Goal: Task Accomplishment & Management: Use online tool/utility

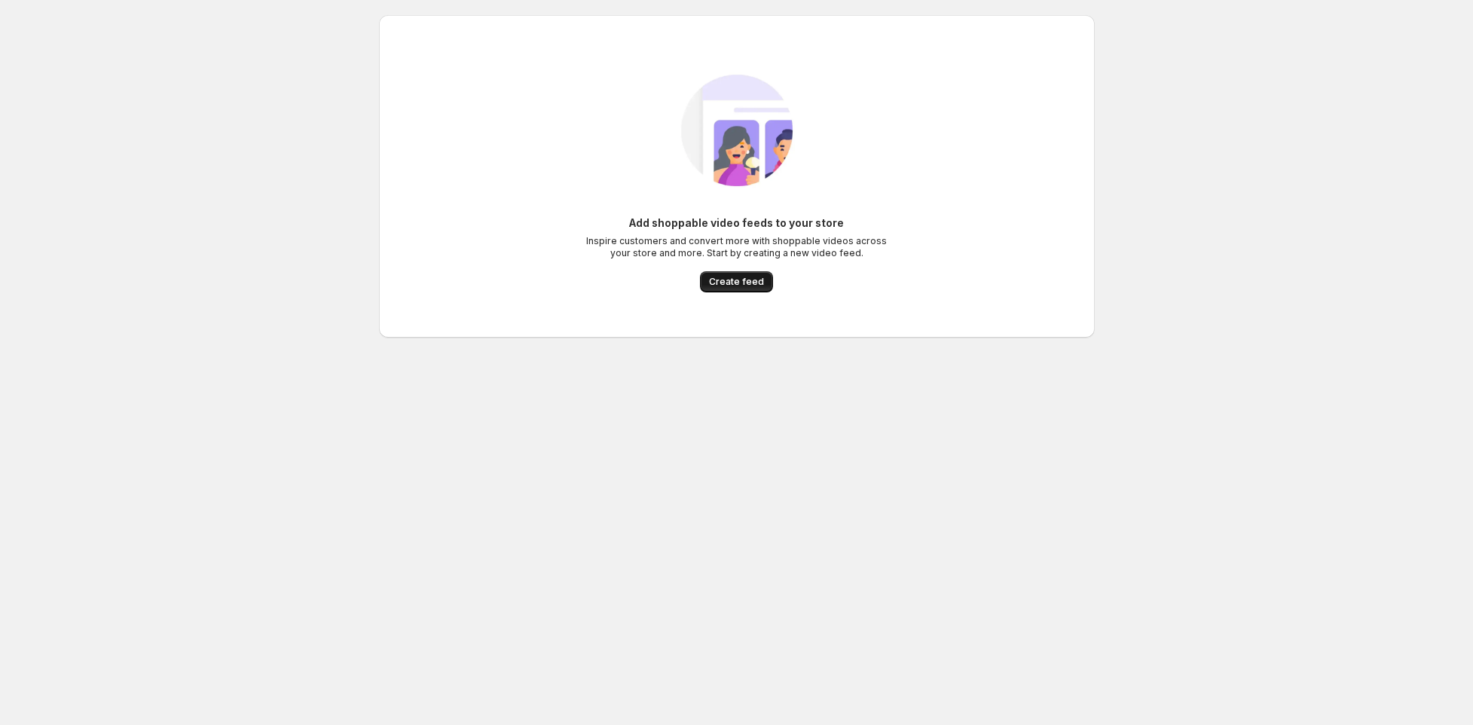
click at [731, 277] on span "Create feed" at bounding box center [736, 282] width 55 height 12
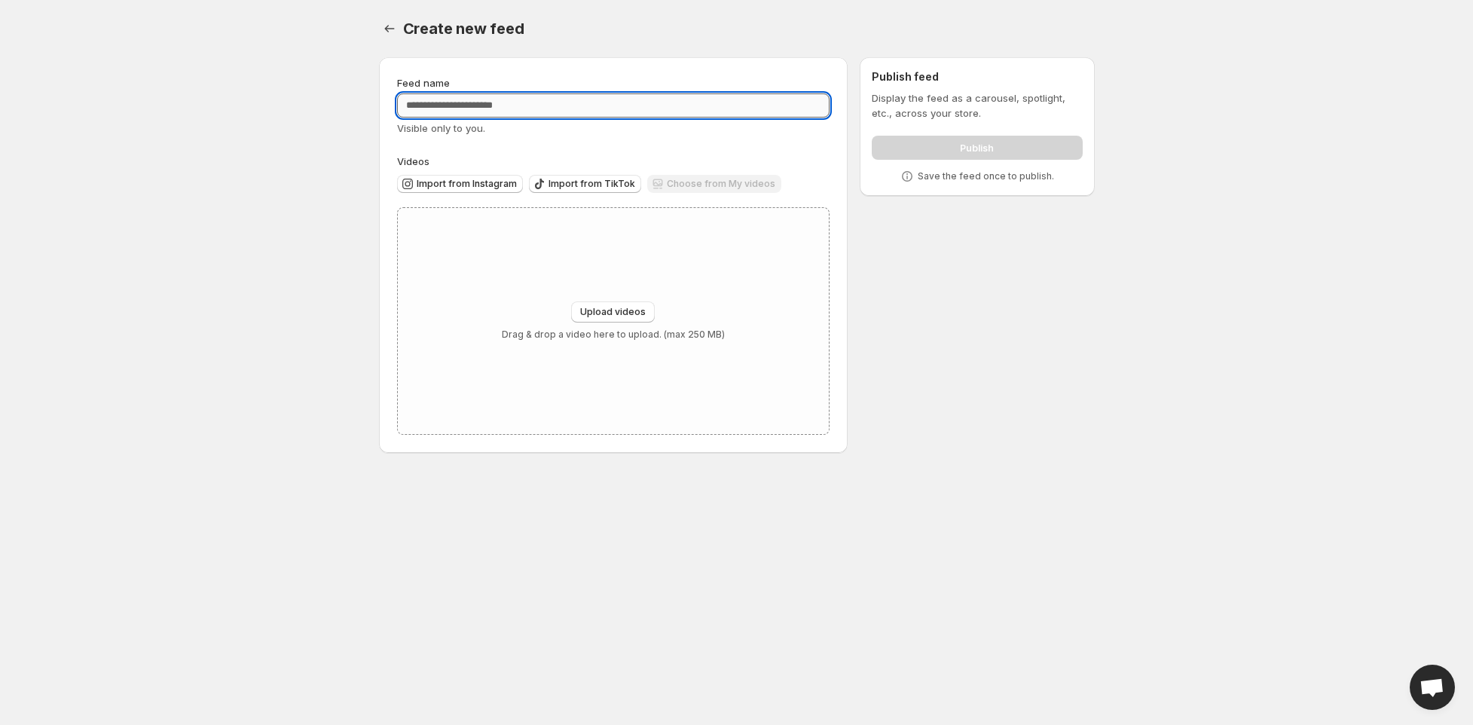
click at [590, 105] on input "Feed name" at bounding box center [613, 105] width 433 height 24
click at [486, 179] on span "Import from Instagram" at bounding box center [467, 184] width 100 height 12
click at [521, 105] on input "Feed name" at bounding box center [613, 105] width 433 height 24
paste input "**********"
type input "**********"
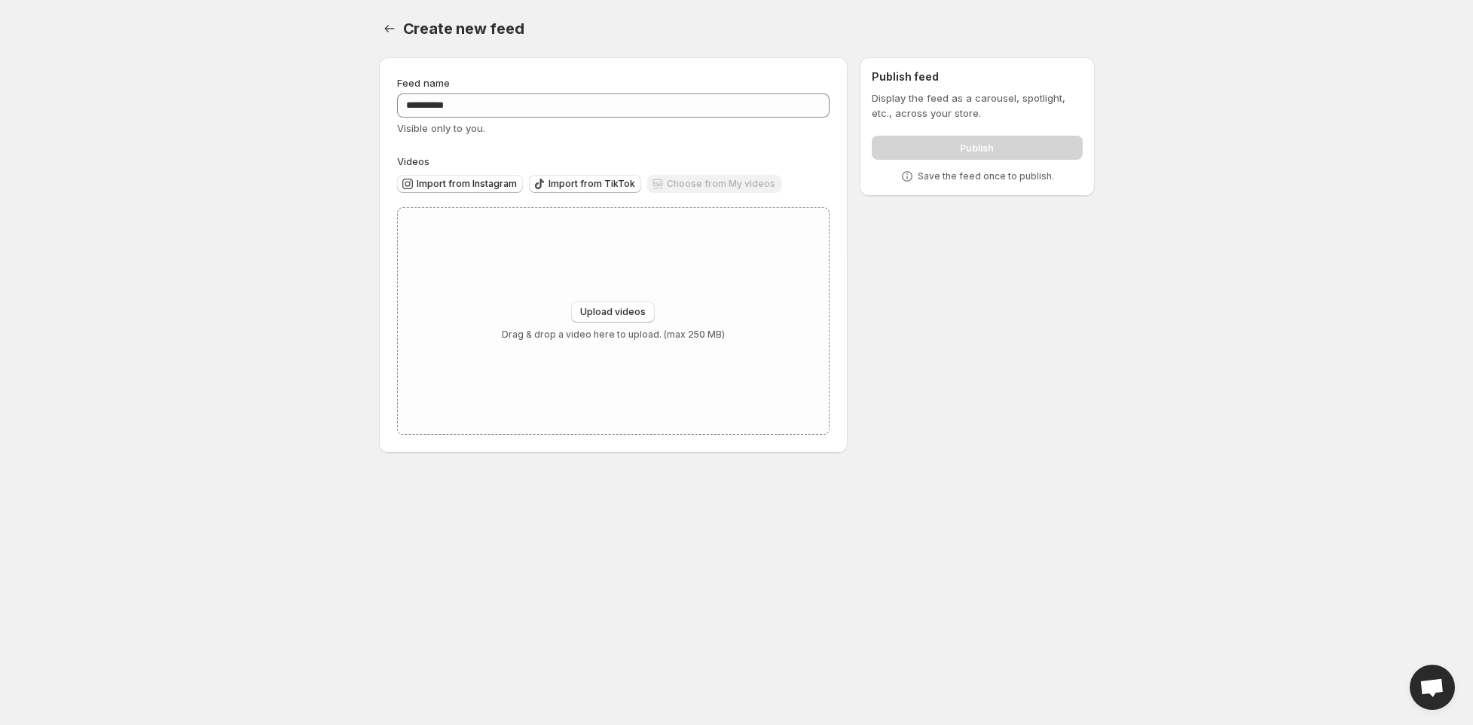
click at [981, 382] on div "**********" at bounding box center [731, 258] width 728 height 426
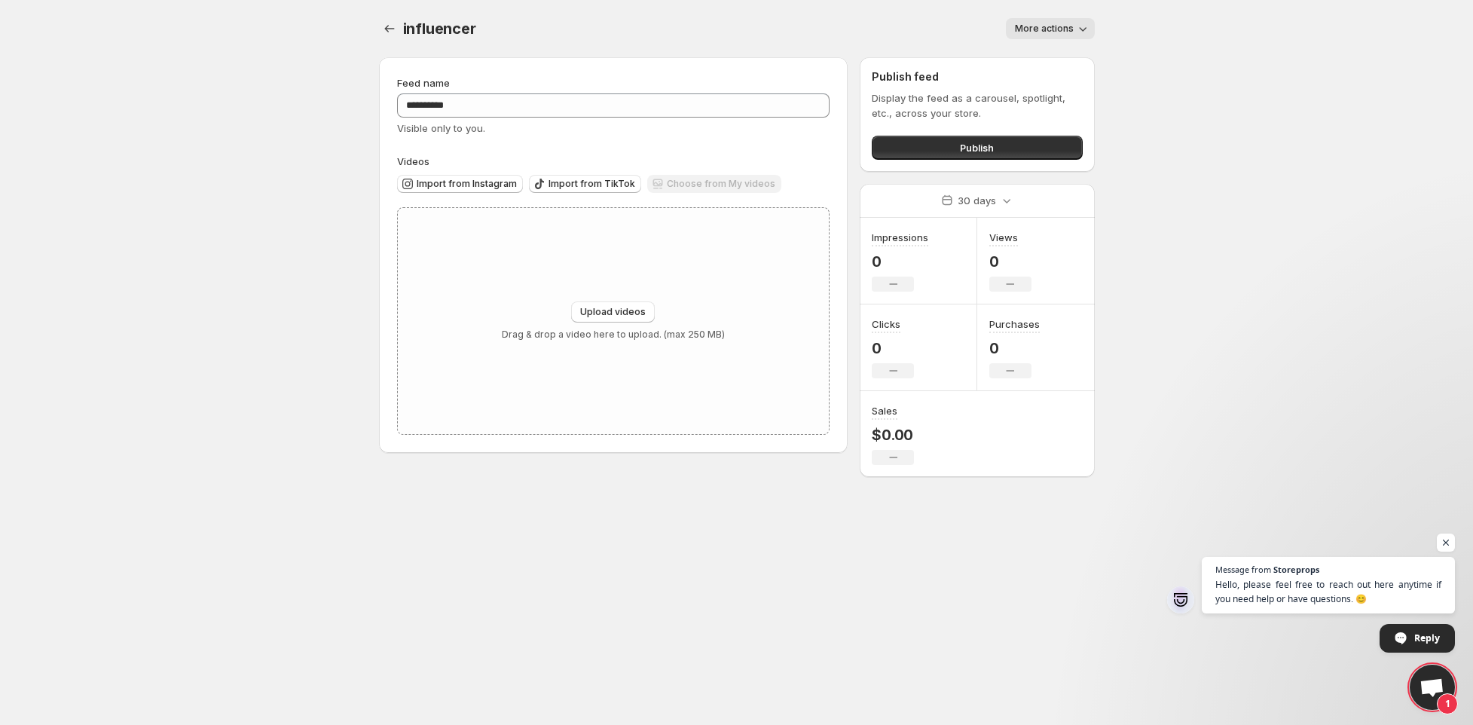
click at [1113, 665] on body "**********" at bounding box center [736, 362] width 1473 height 725
click at [1149, 343] on body "**********" at bounding box center [736, 362] width 1473 height 725
click at [1450, 539] on span "Open chat" at bounding box center [1445, 542] width 19 height 19
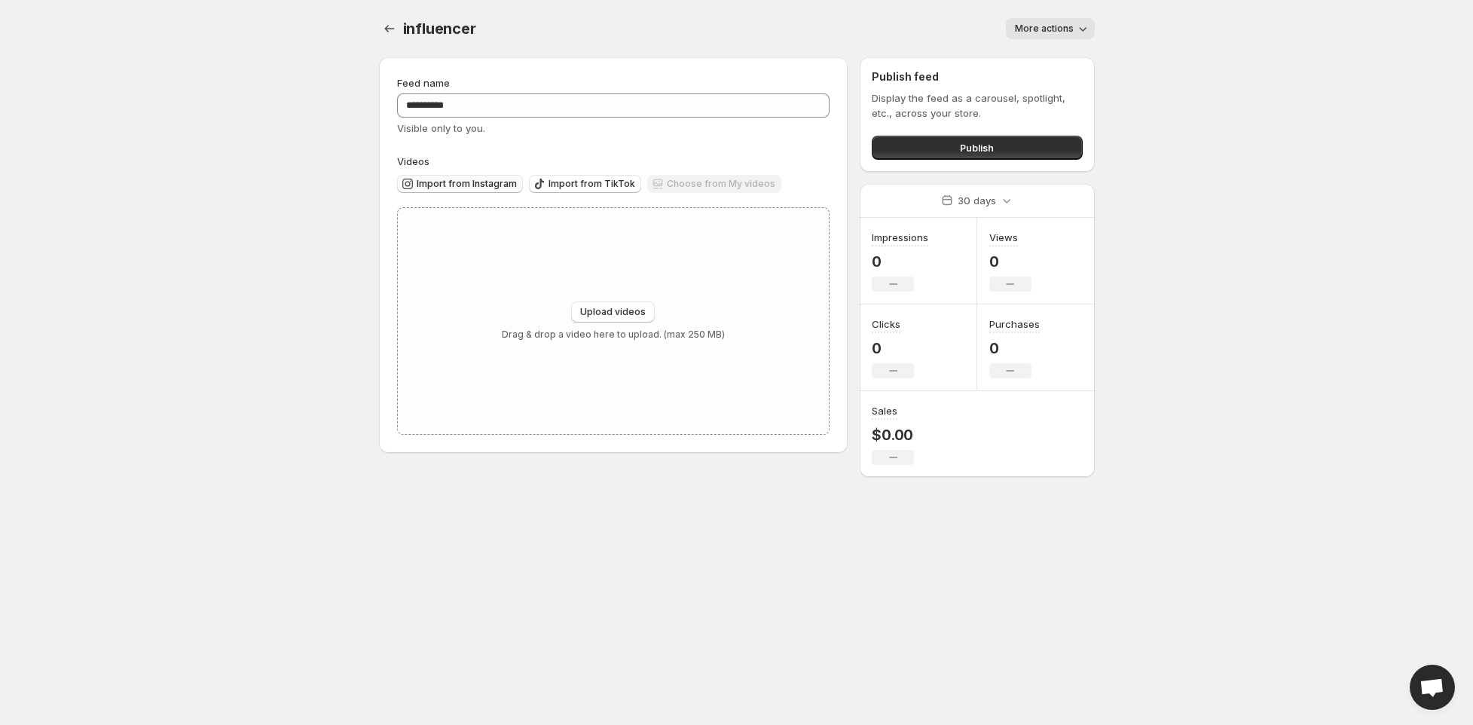
click at [471, 187] on span "Import from Instagram" at bounding box center [467, 184] width 100 height 12
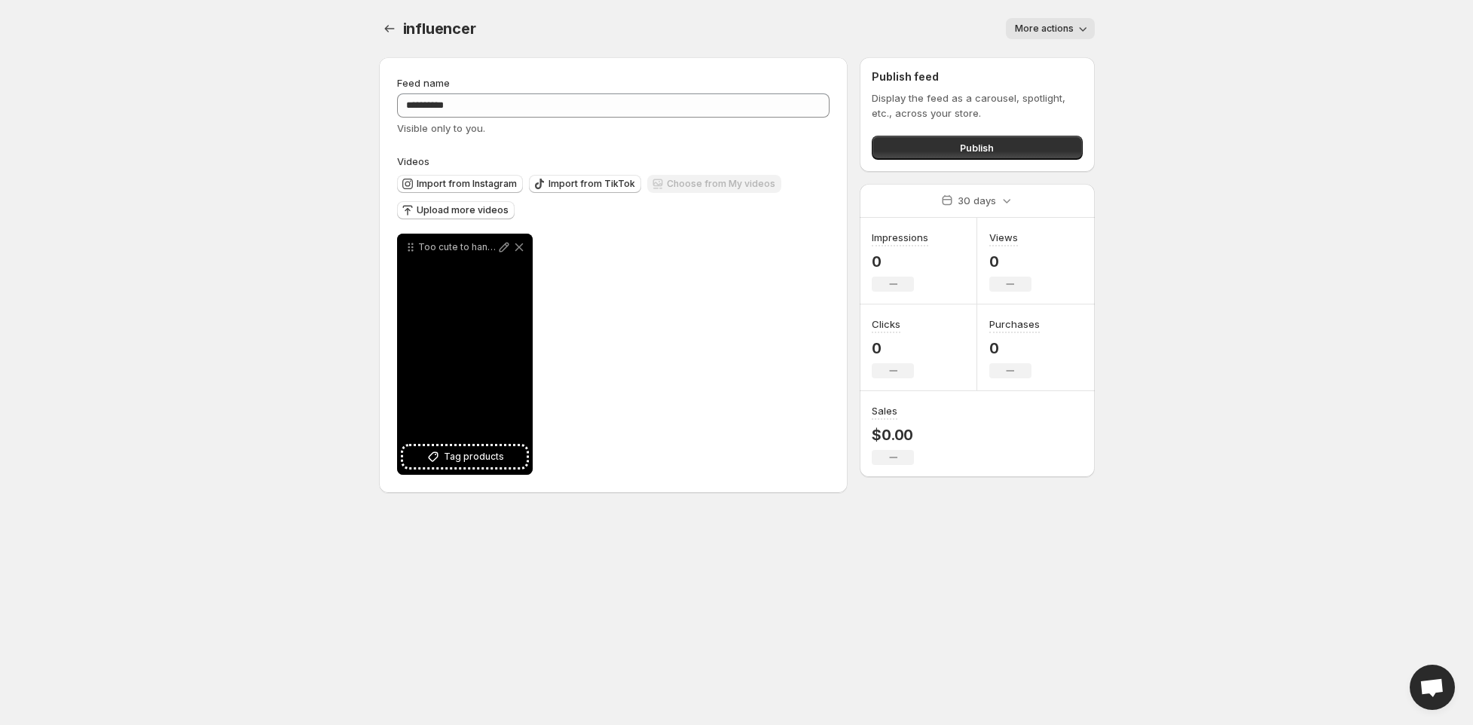
click at [464, 359] on div "Too cute to handle Cat Ears Paws meowfursuits Contact Lenses pinkyparadisedotco…" at bounding box center [465, 354] width 136 height 241
click at [478, 459] on span "Tag products" at bounding box center [474, 456] width 60 height 15
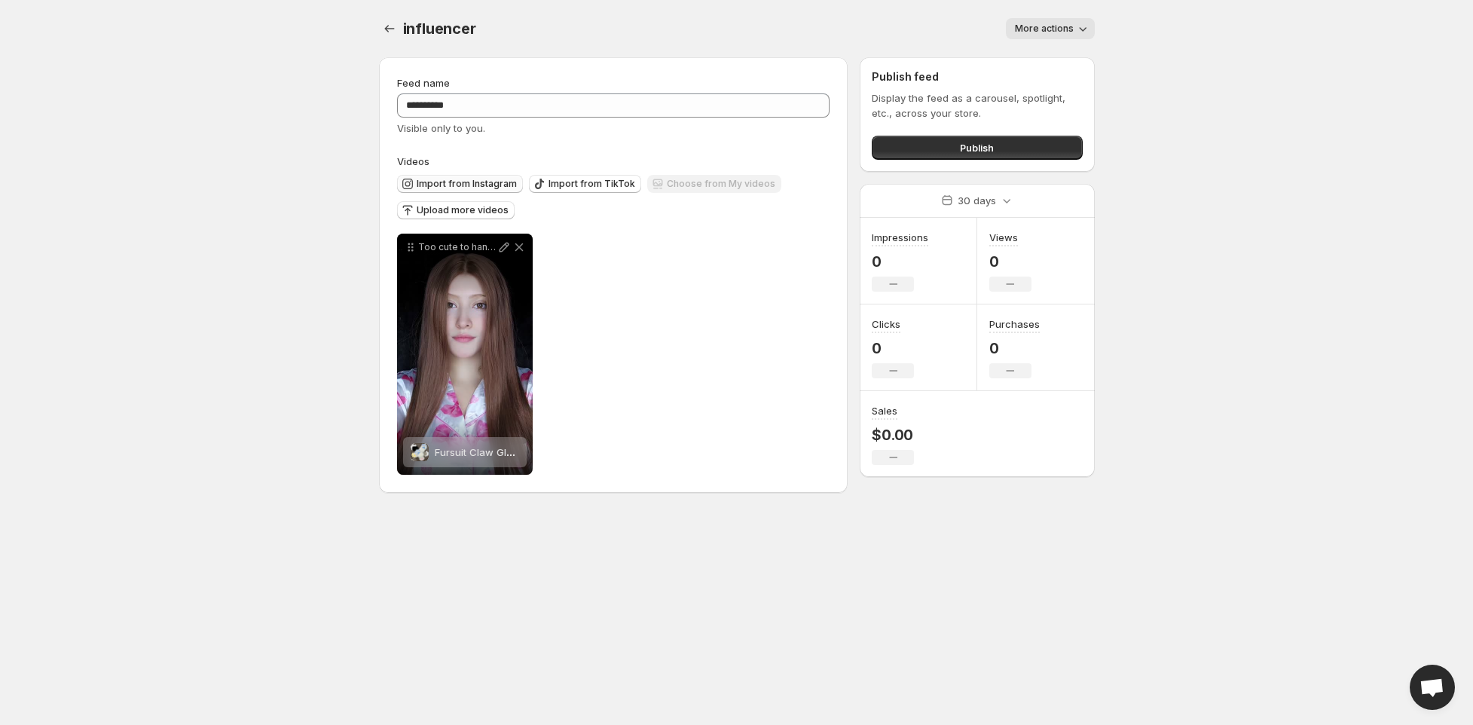
click at [481, 183] on span "Import from Instagram" at bounding box center [467, 184] width 100 height 12
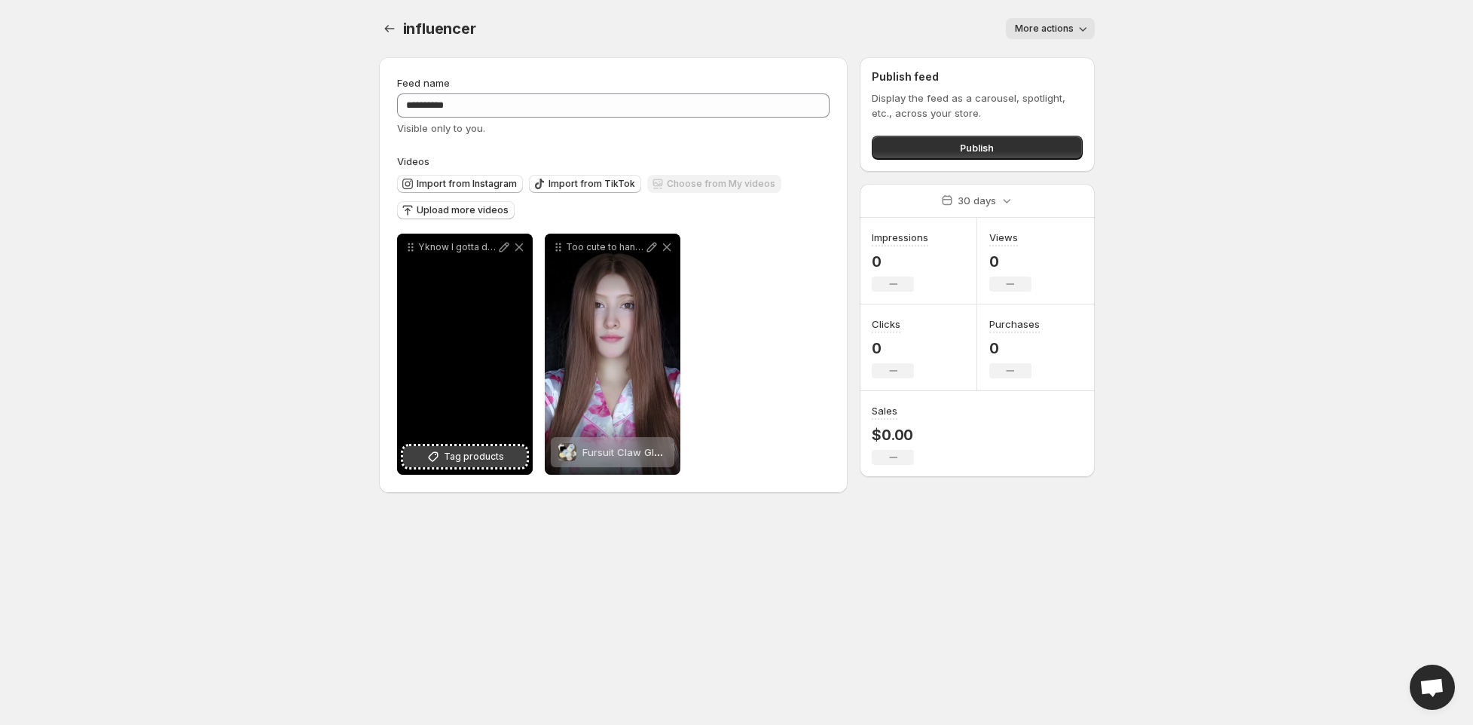
click at [444, 453] on button "Tag products" at bounding box center [465, 456] width 124 height 21
click at [463, 452] on span "Simulated animal ears electric movable cat ears wolf fox ear headband rechargea…" at bounding box center [638, 452] width 406 height 12
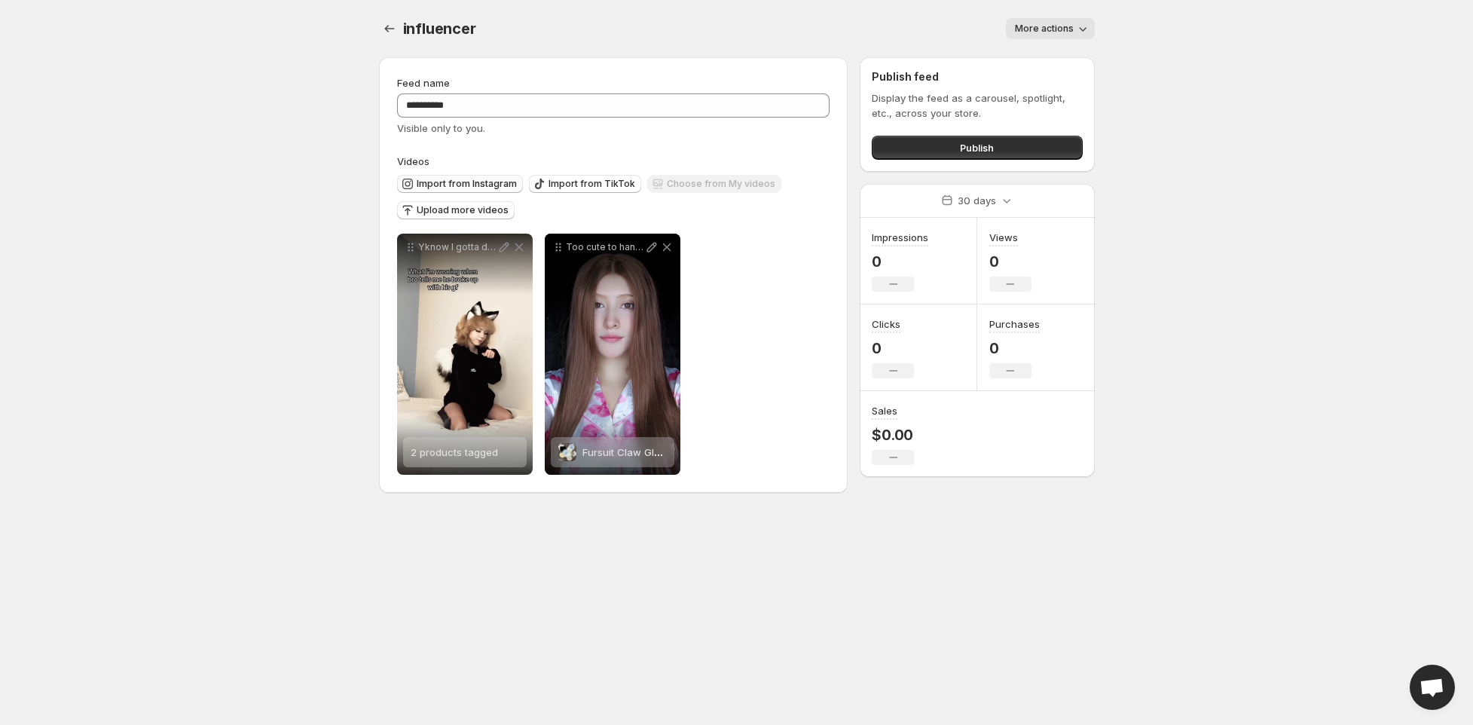
click at [468, 182] on span "Import from Instagram" at bounding box center [467, 184] width 100 height 12
click at [464, 182] on span "Import from Instagram" at bounding box center [467, 184] width 100 height 12
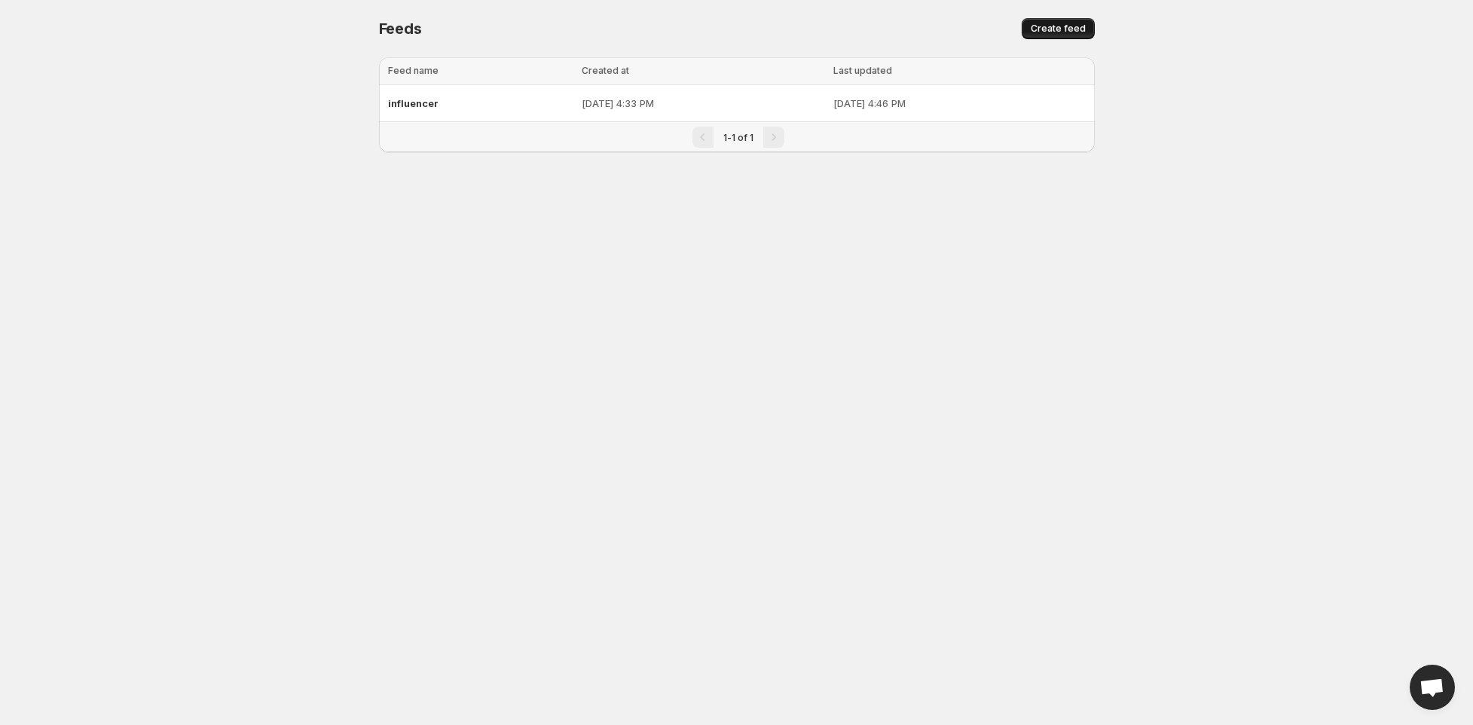
click at [1054, 30] on span "Create feed" at bounding box center [1057, 29] width 55 height 12
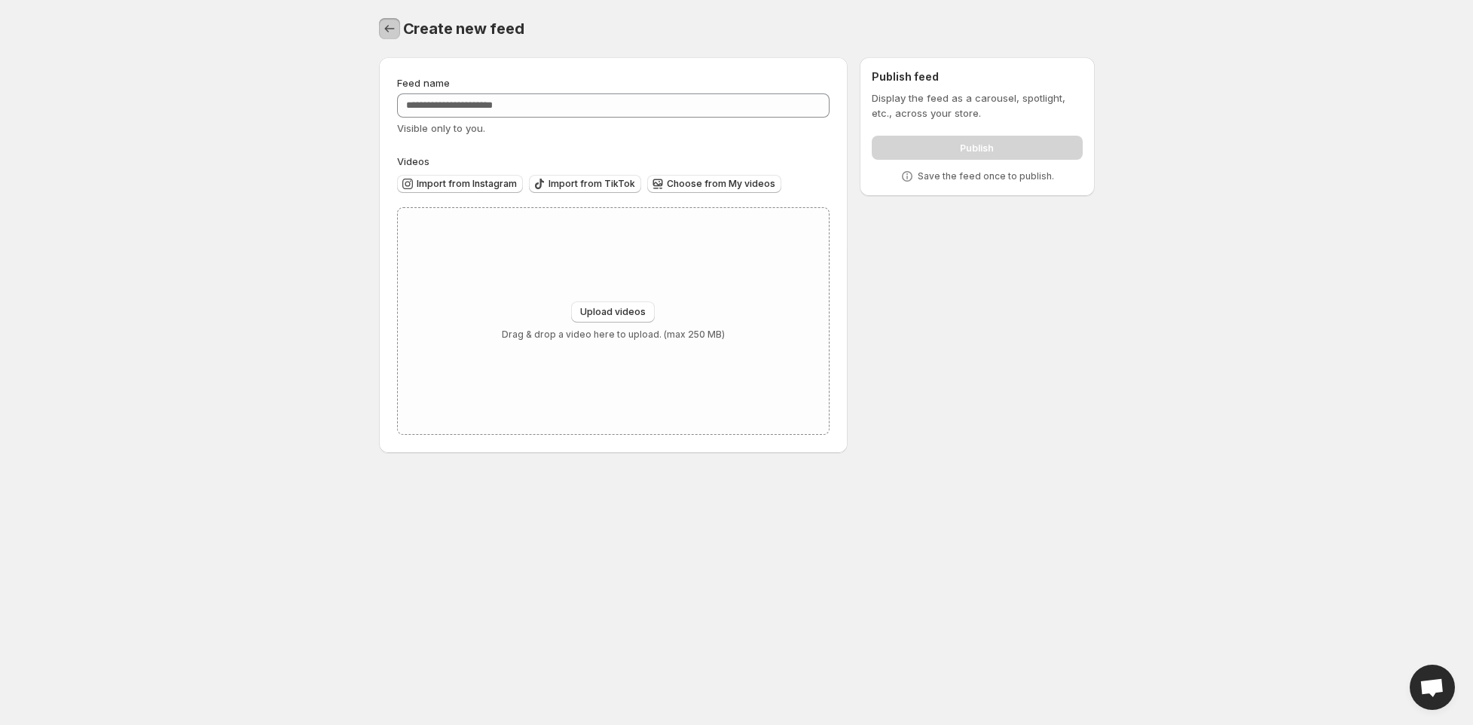
click at [392, 31] on icon "Settings" at bounding box center [389, 28] width 15 height 15
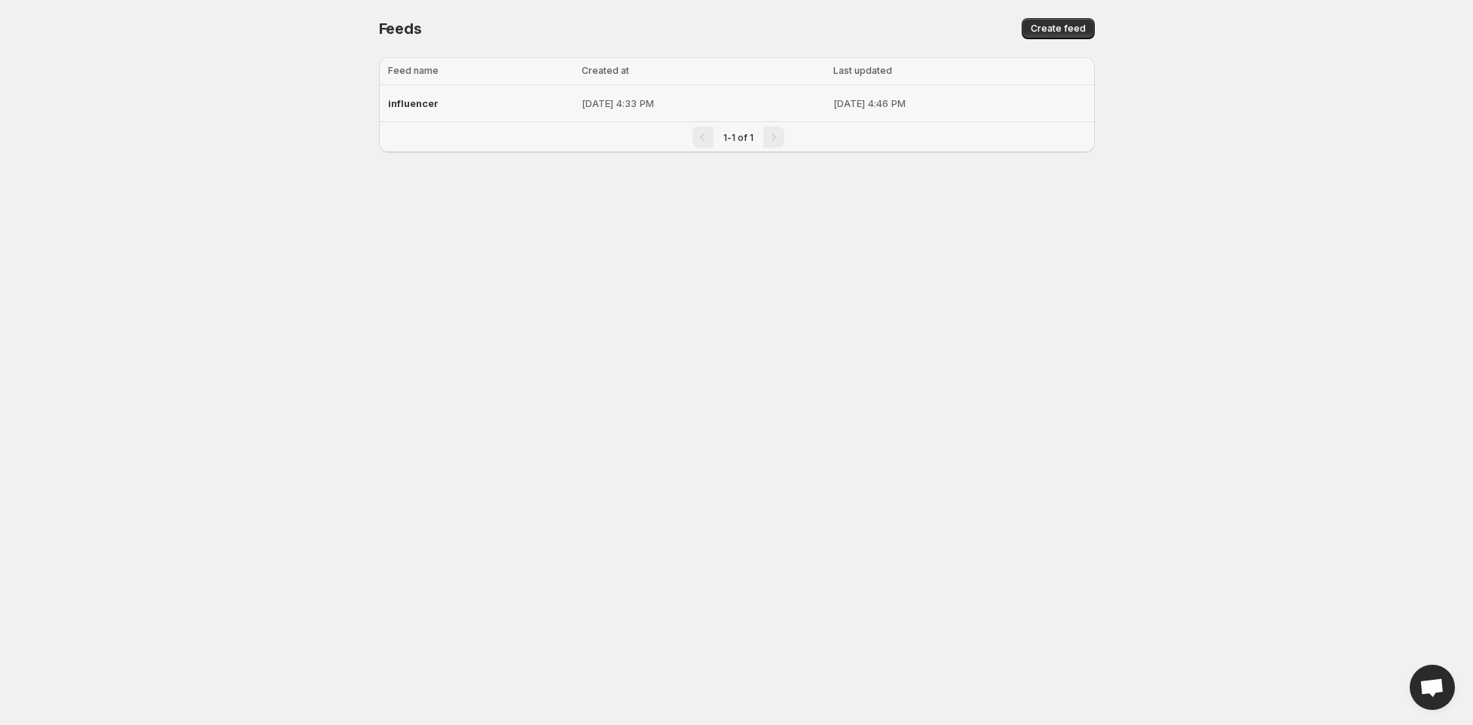
click at [406, 98] on span "influencer" at bounding box center [413, 103] width 50 height 12
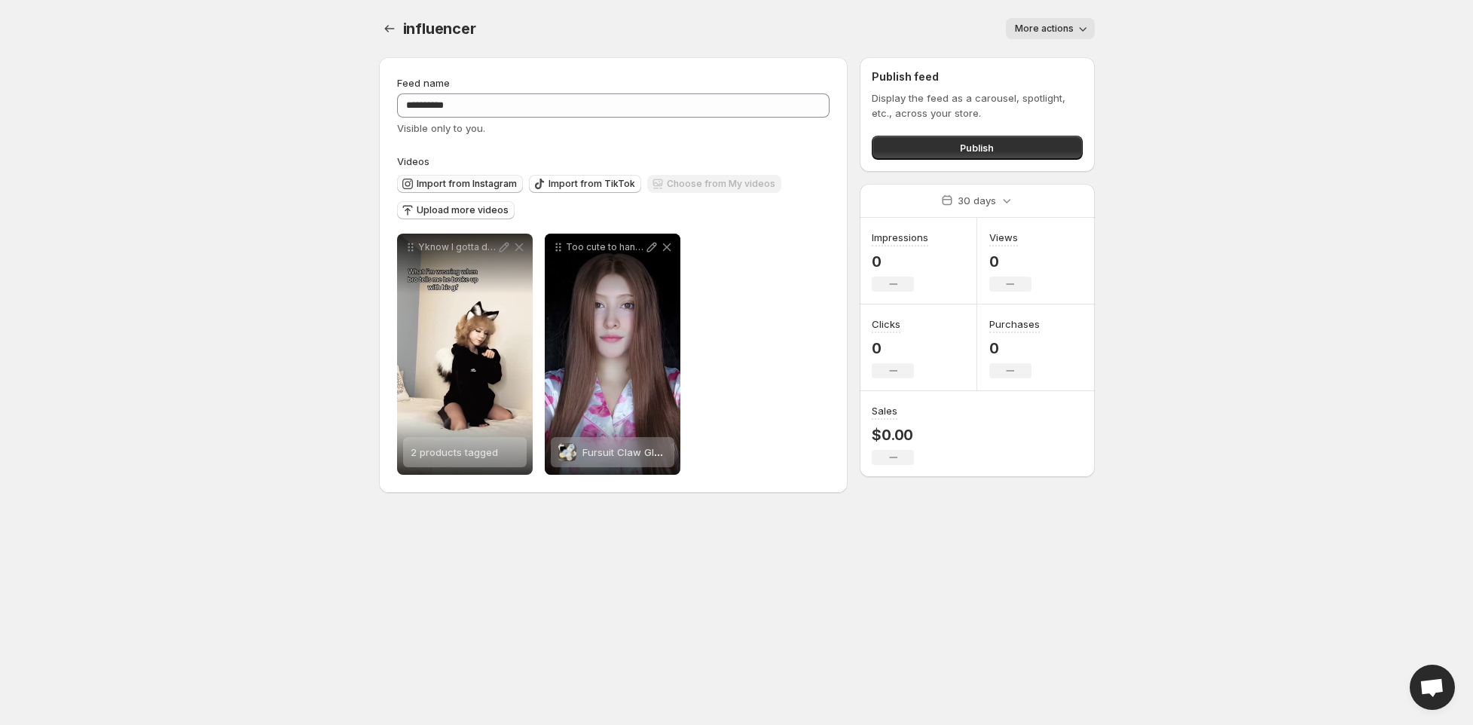
click at [443, 185] on span "Import from Instagram" at bounding box center [467, 184] width 100 height 12
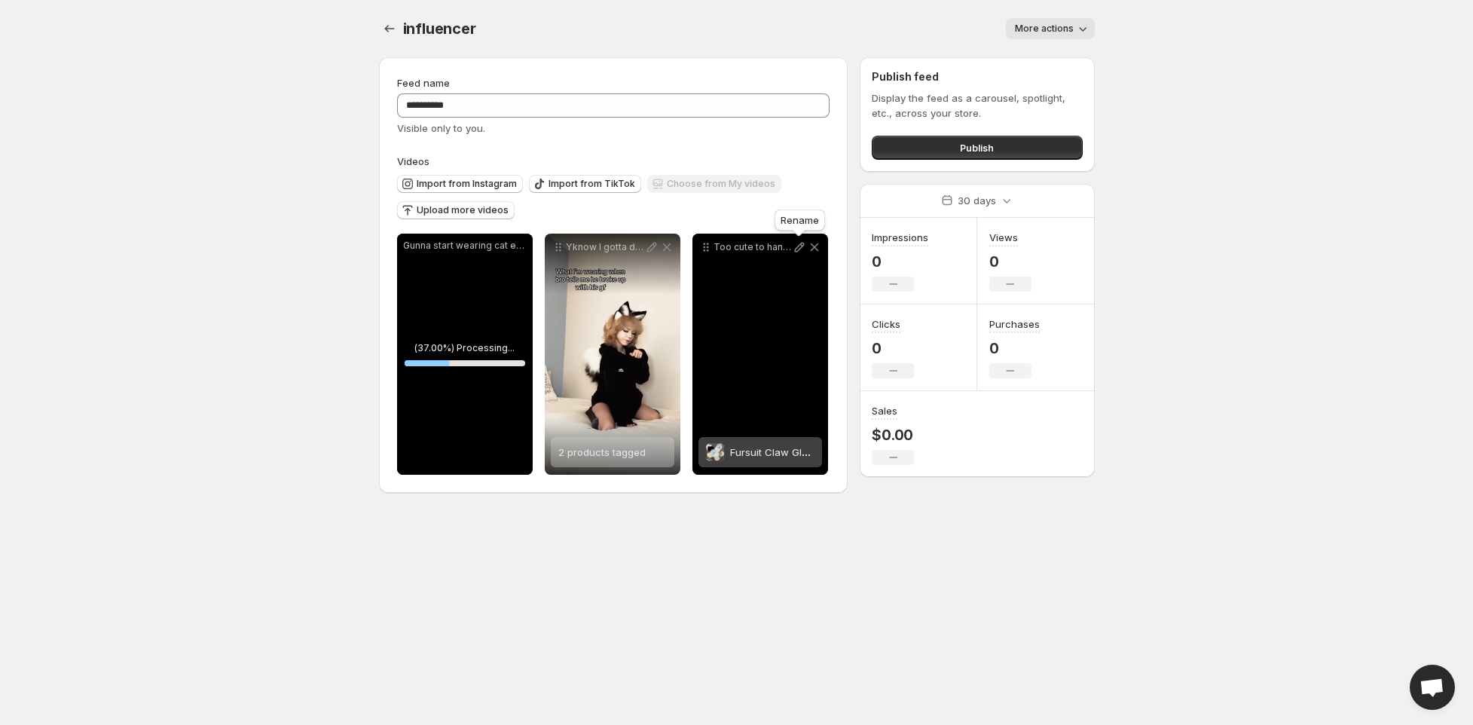
click at [797, 240] on icon at bounding box center [799, 247] width 15 height 15
type input "**********"
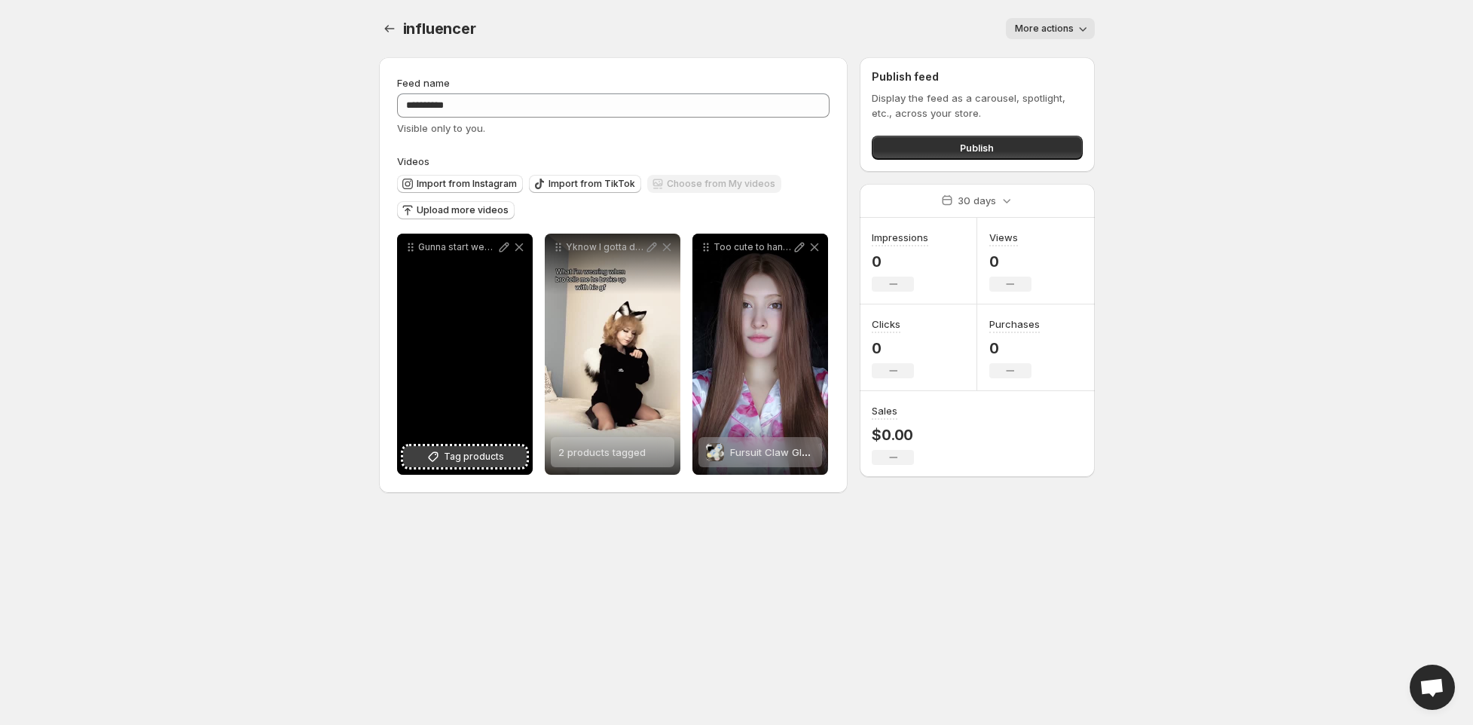
click at [462, 455] on span "Tag products" at bounding box center [474, 456] width 60 height 15
click at [465, 453] on span "[Electric tail] Large Electric Fox Tail" at bounding box center [517, 452] width 165 height 12
click at [474, 447] on span "[Electric tail] Large Electric Fox Tail" at bounding box center [517, 452] width 165 height 12
click at [461, 464] on span "Tag products" at bounding box center [474, 456] width 60 height 15
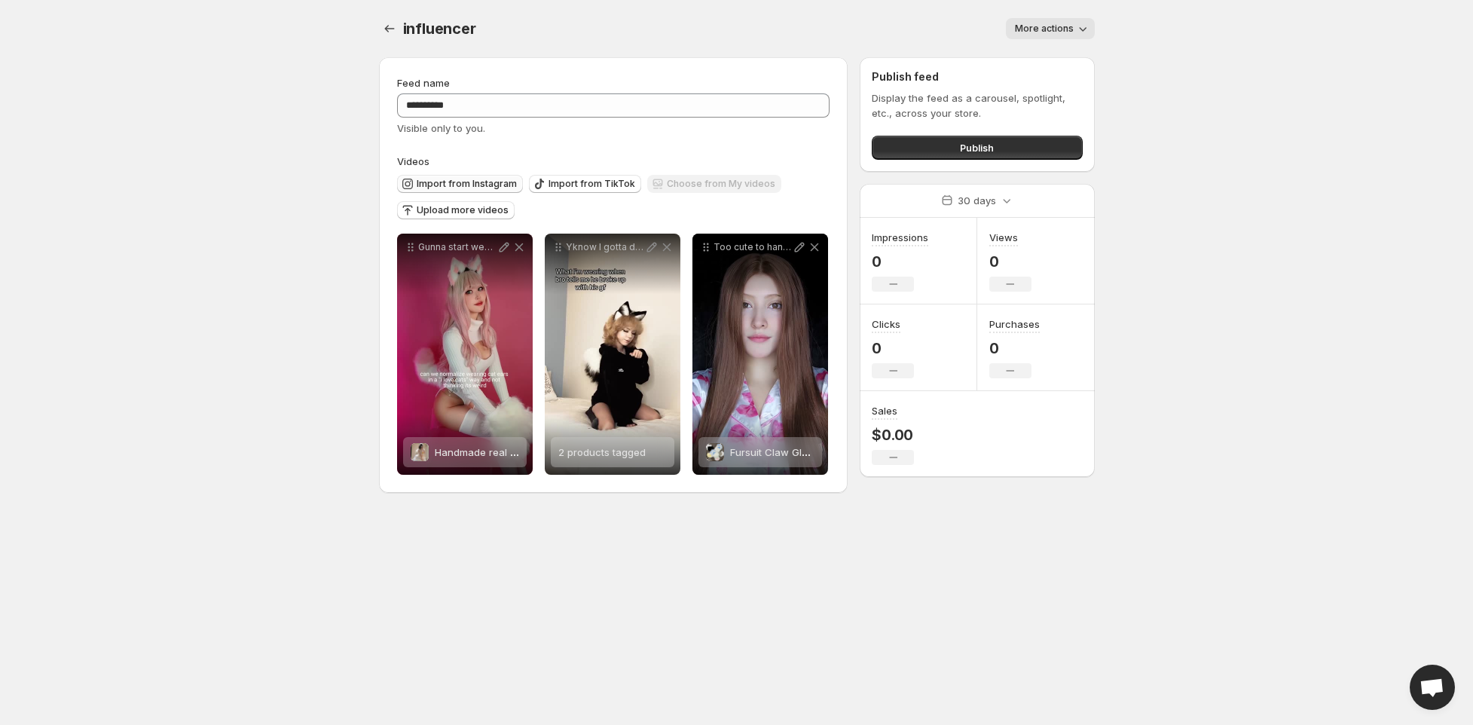
click at [455, 181] on span "Import from Instagram" at bounding box center [467, 184] width 100 height 12
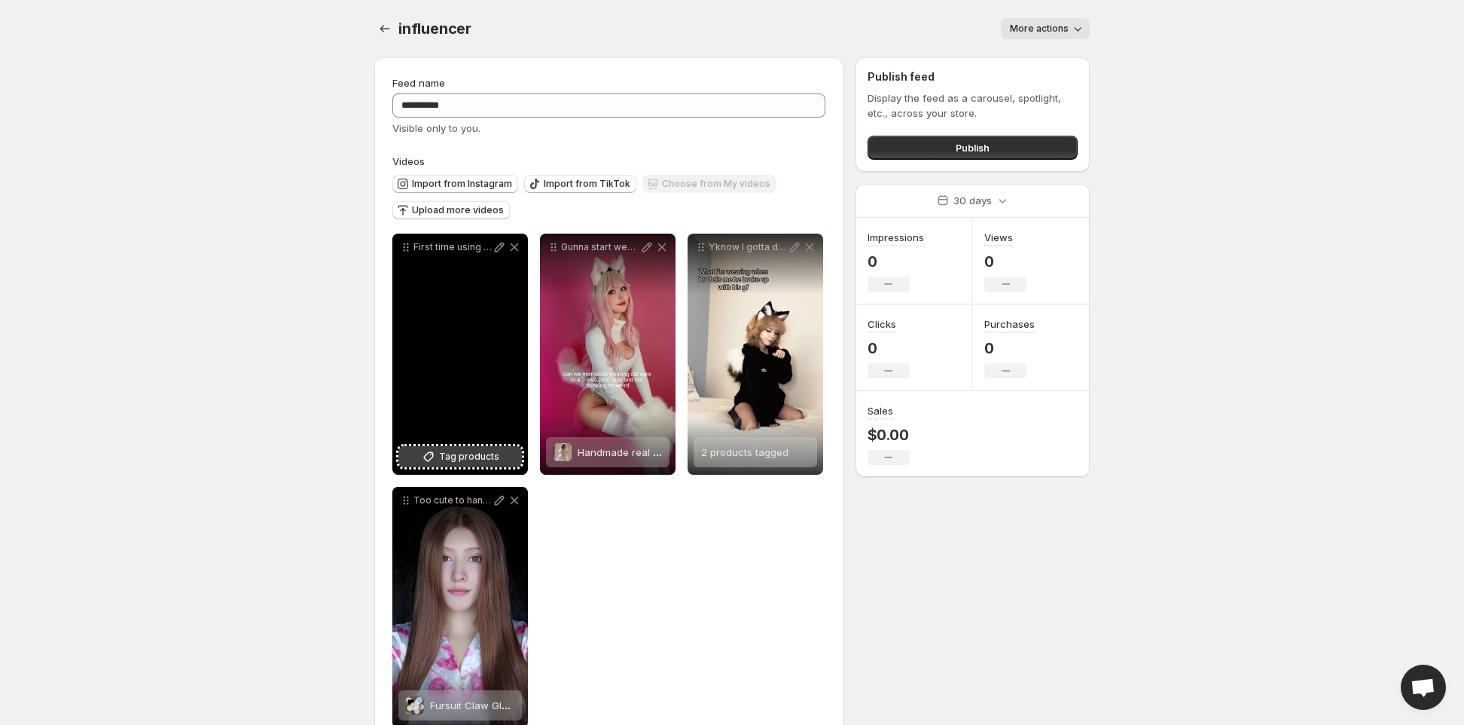
click at [477, 462] on span "Tag products" at bounding box center [469, 456] width 60 height 15
click at [470, 454] on span "Electric tail small curly tail animal tail Japanese cute" at bounding box center [553, 452] width 246 height 12
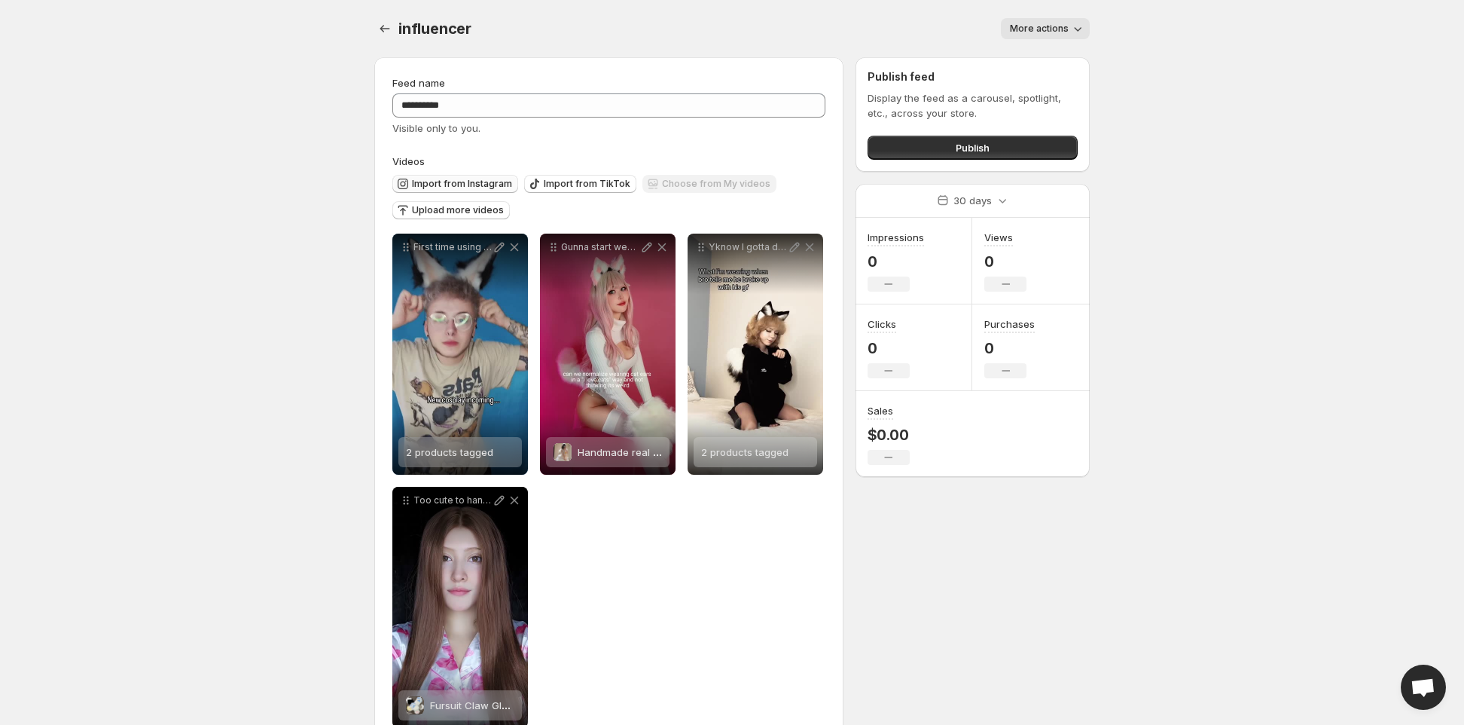
click at [449, 183] on span "Import from Instagram" at bounding box center [462, 184] width 100 height 12
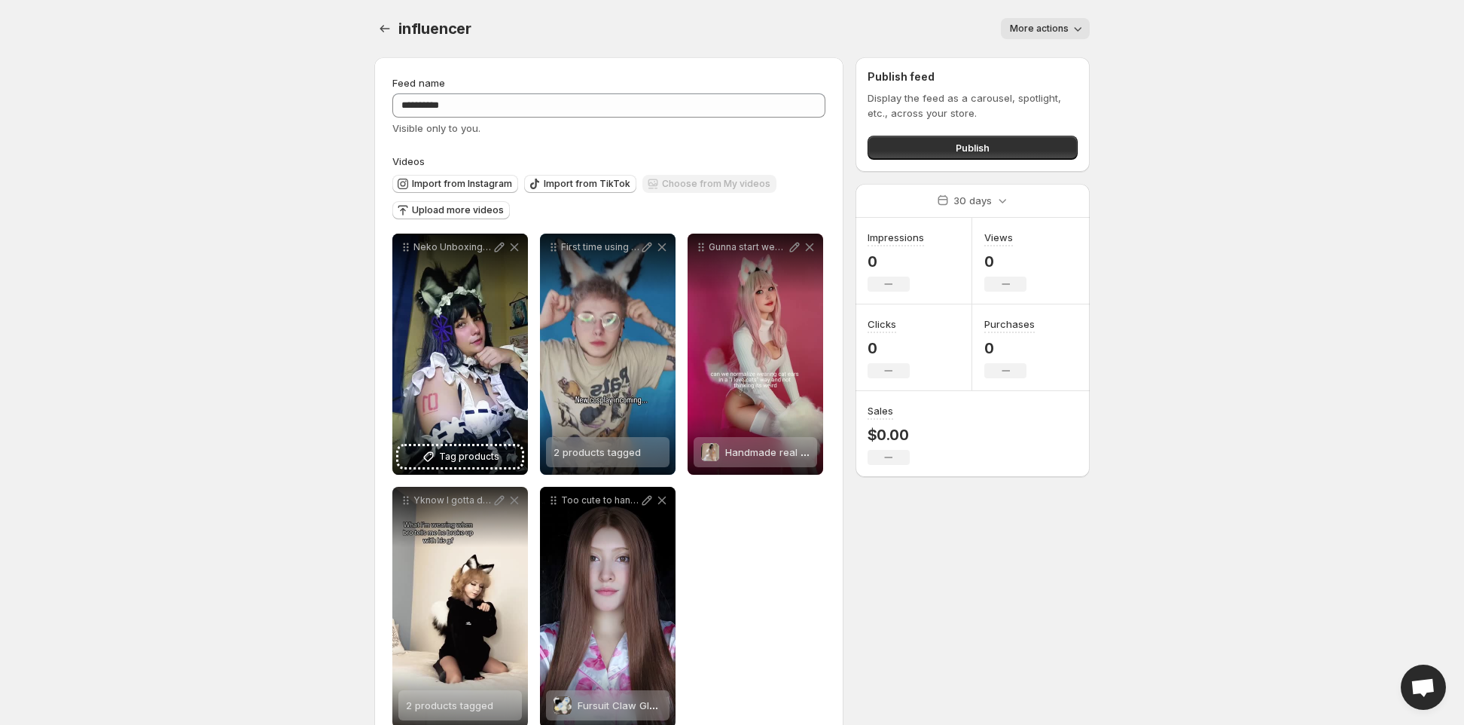
click at [918, 558] on div "**********" at bounding box center [726, 404] width 728 height 719
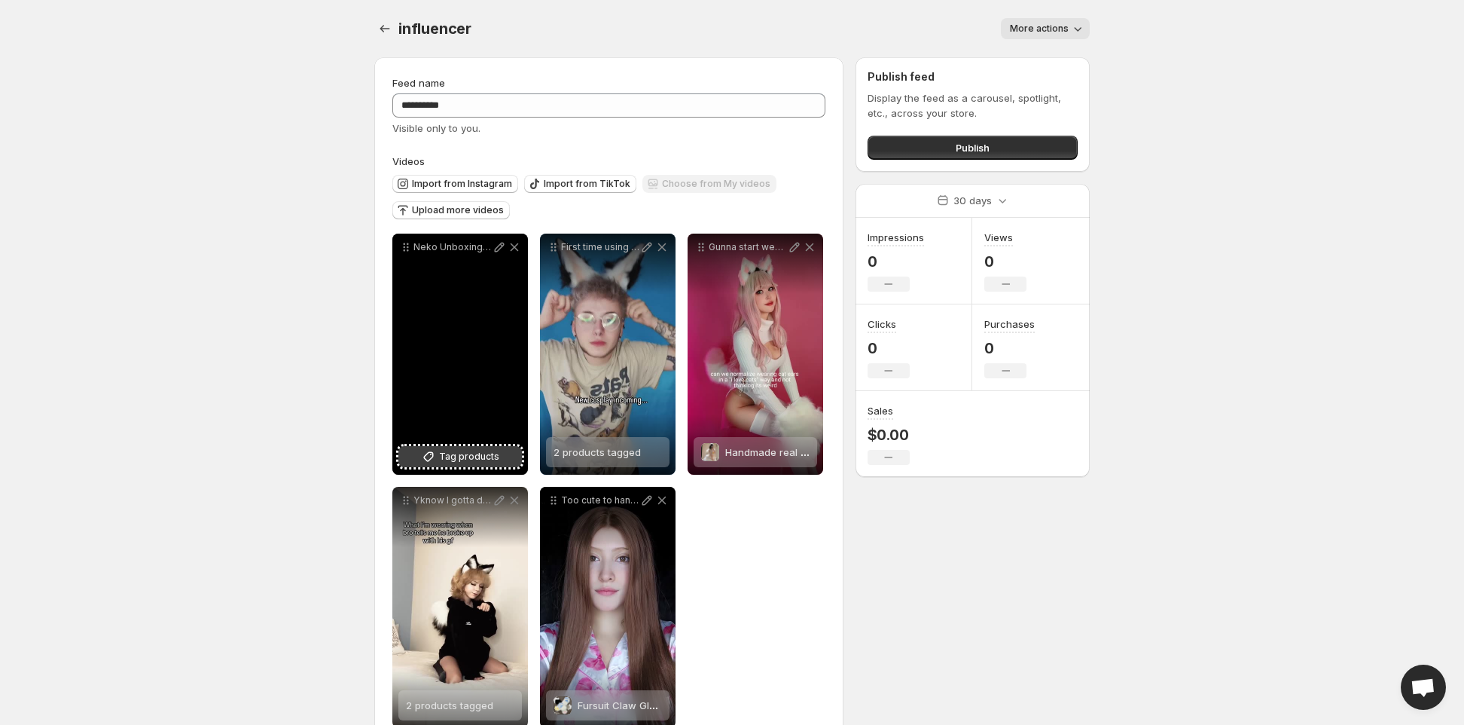
click at [477, 451] on span "Tag products" at bounding box center [469, 456] width 60 height 15
click at [453, 447] on span "Simulated animal ears electric movable cat ears wolf fox ear headband rechargea…" at bounding box center [633, 452] width 406 height 12
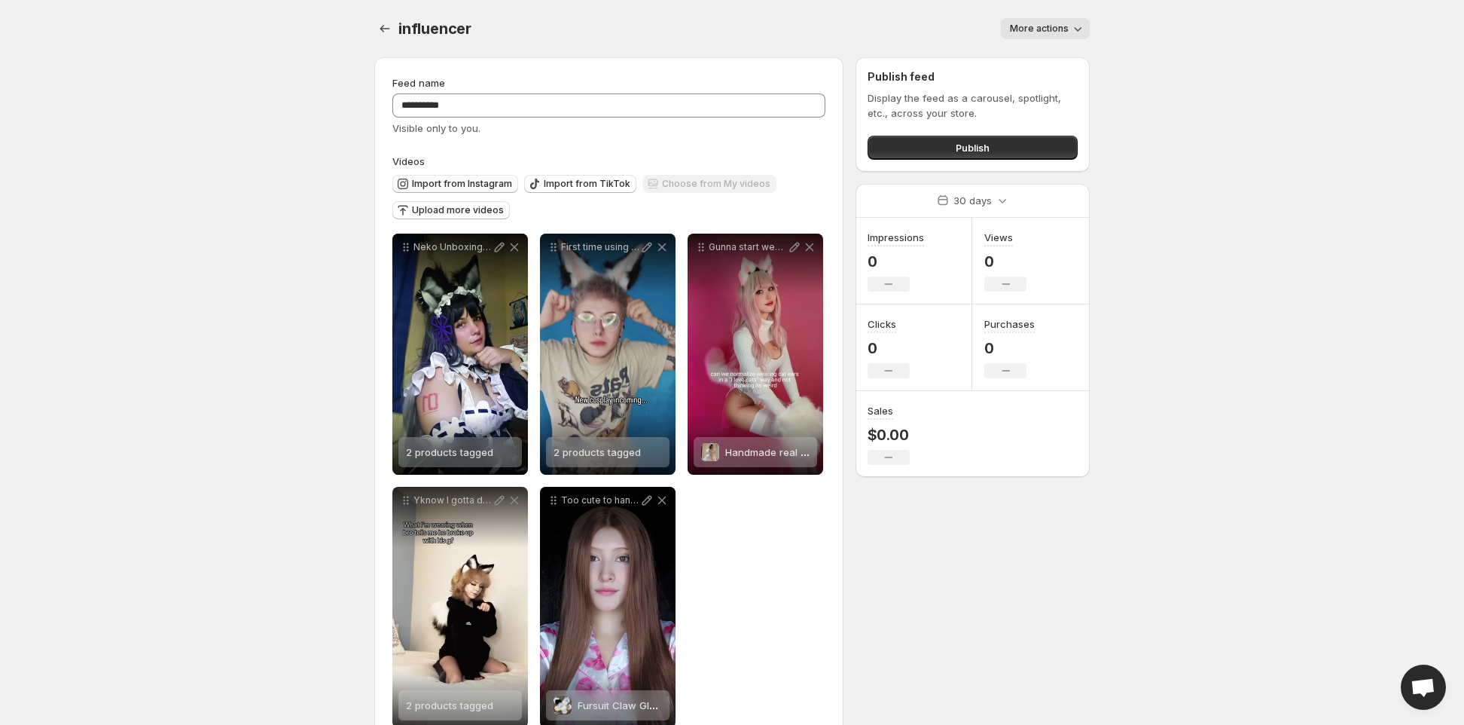
click at [471, 183] on span "Import from Instagram" at bounding box center [462, 184] width 100 height 12
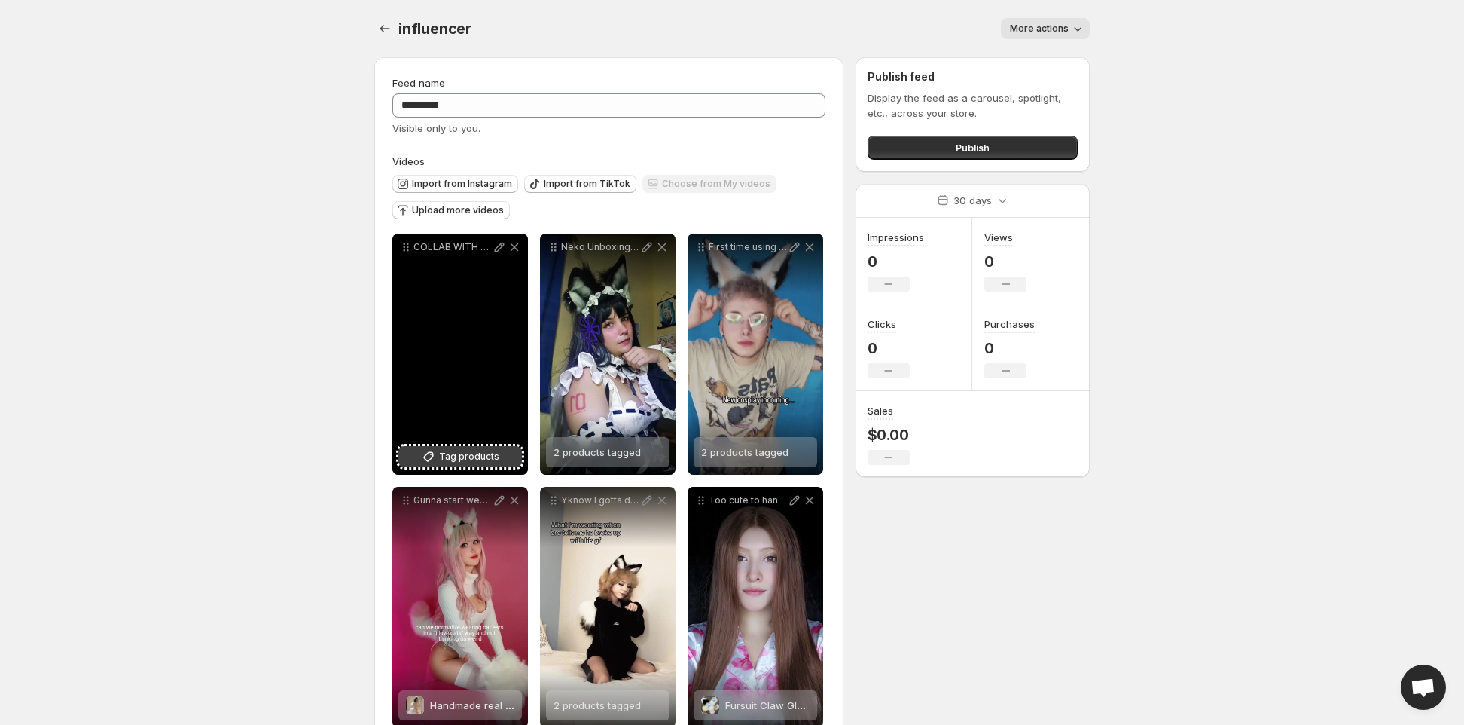
click at [472, 456] on span "Tag products" at bounding box center [469, 456] width 60 height 15
click at [450, 453] on span "Custom patterned spotted animal claws" at bounding box center [524, 452] width 188 height 12
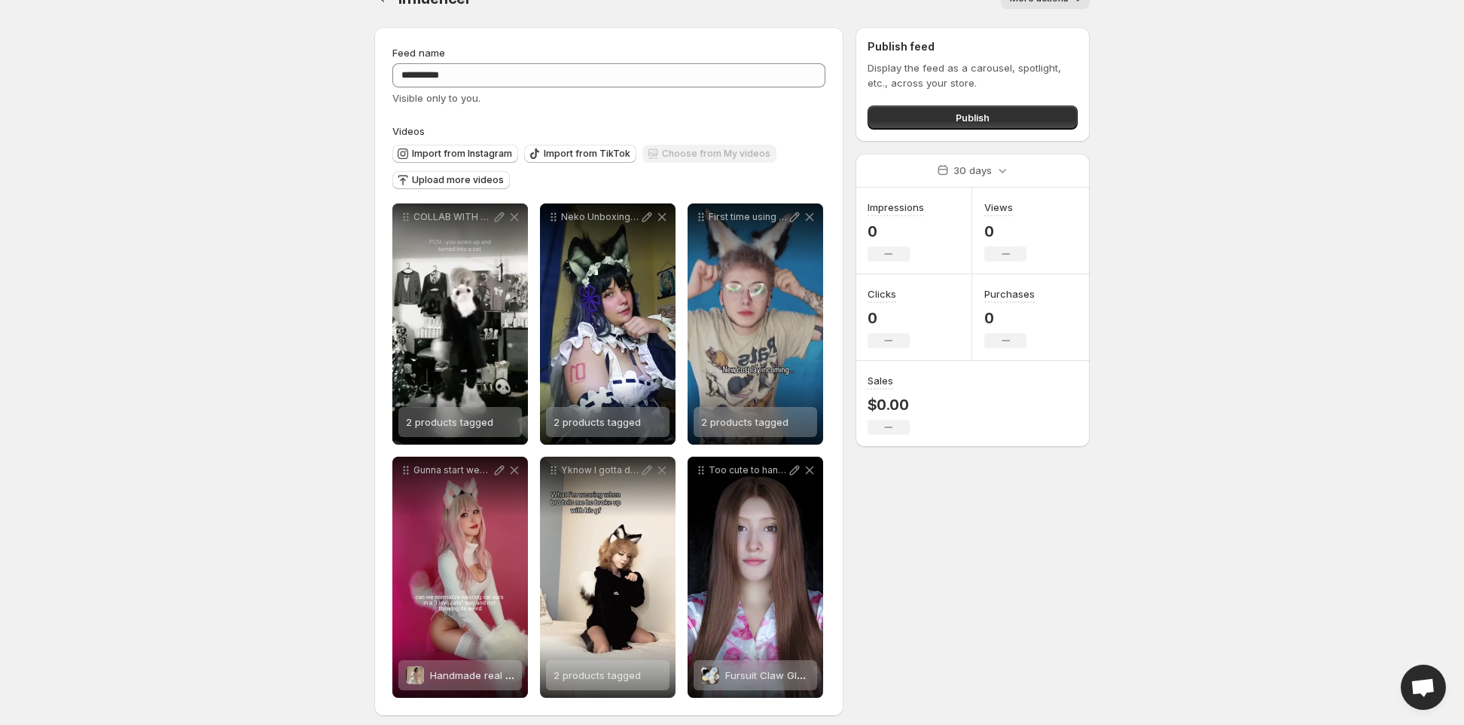
scroll to position [39, 0]
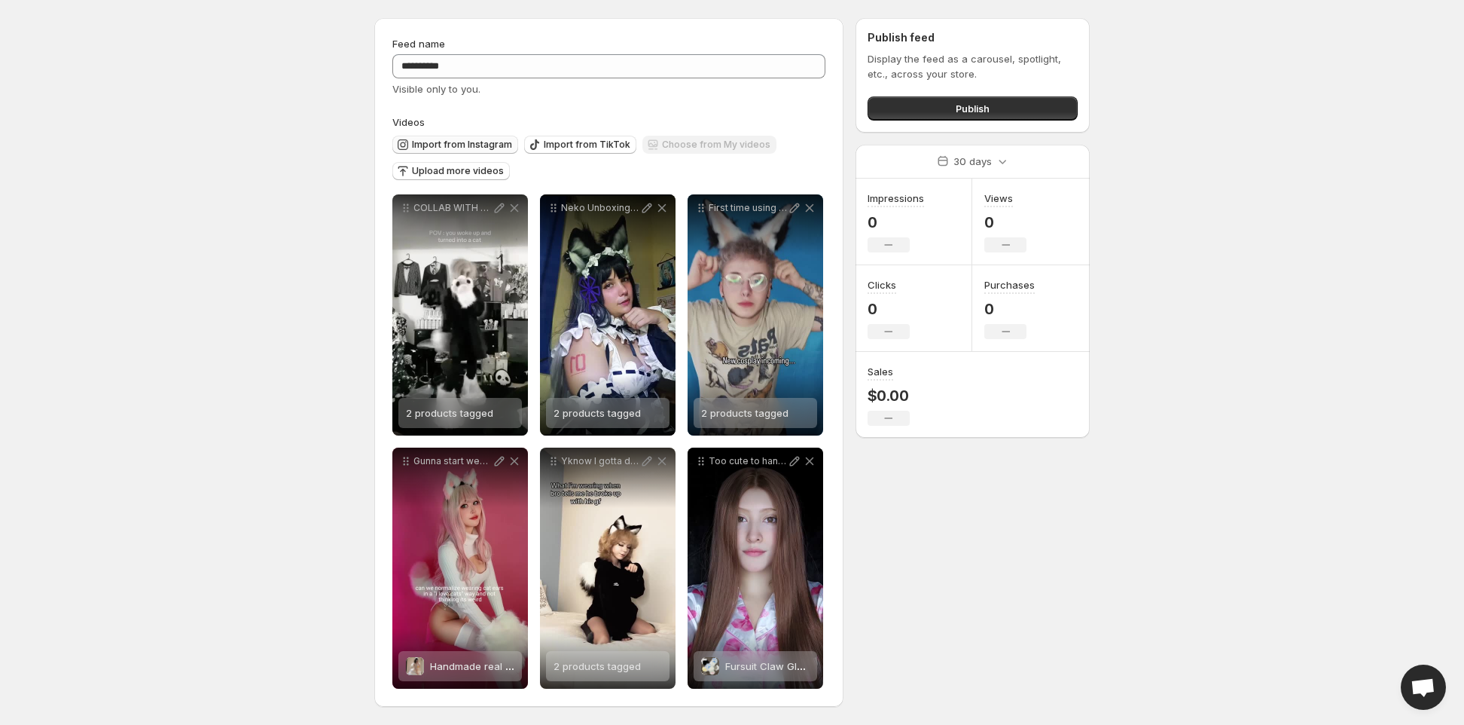
click at [473, 153] on button "Import from Instagram" at bounding box center [455, 145] width 126 height 18
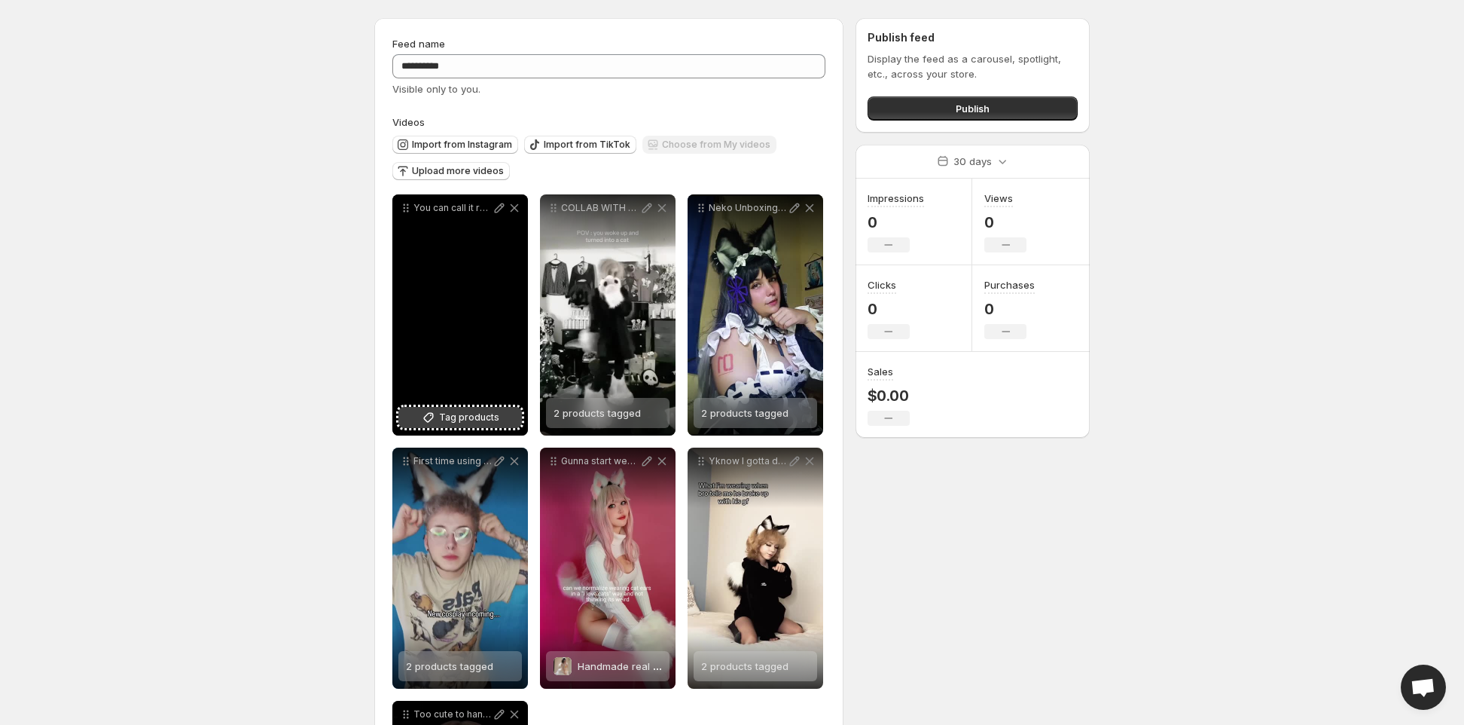
click at [462, 419] on span "Tag products" at bounding box center [469, 417] width 60 height 15
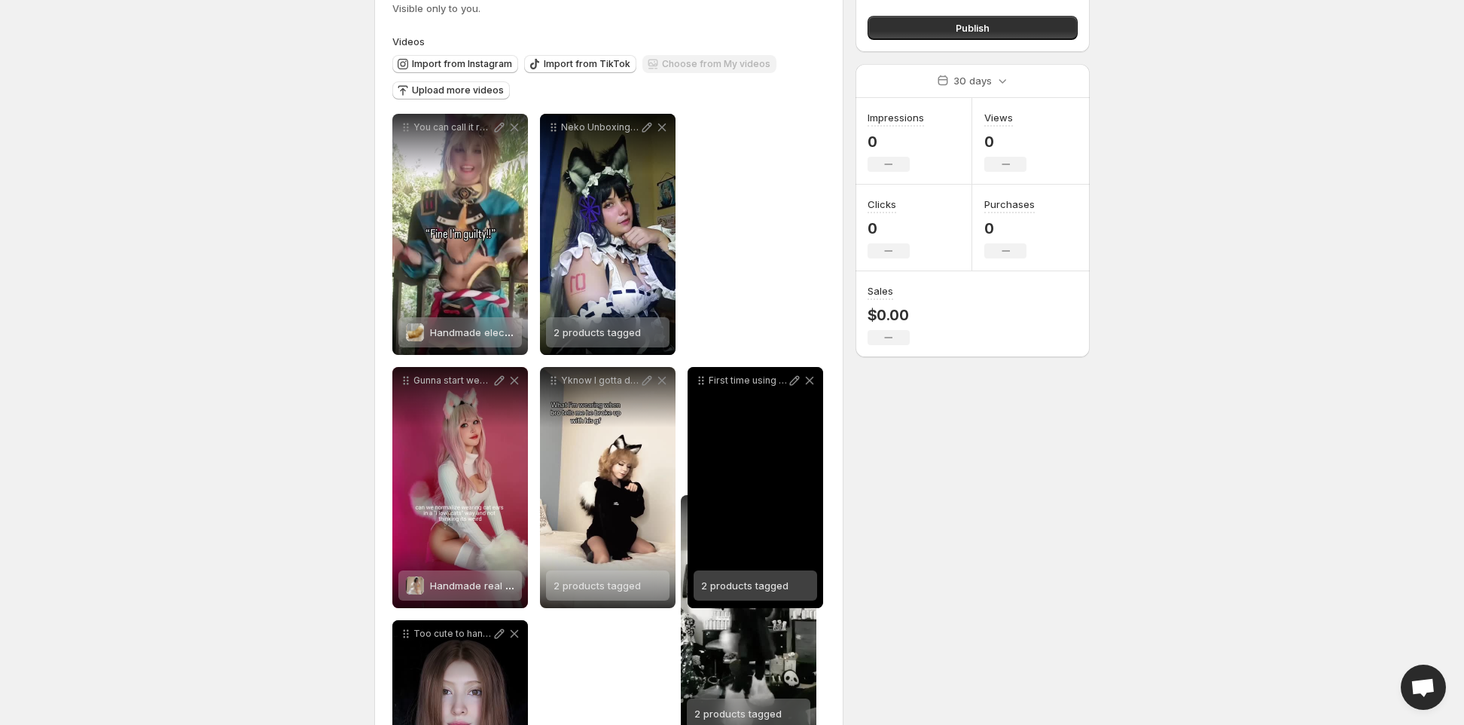
scroll to position [122, 0]
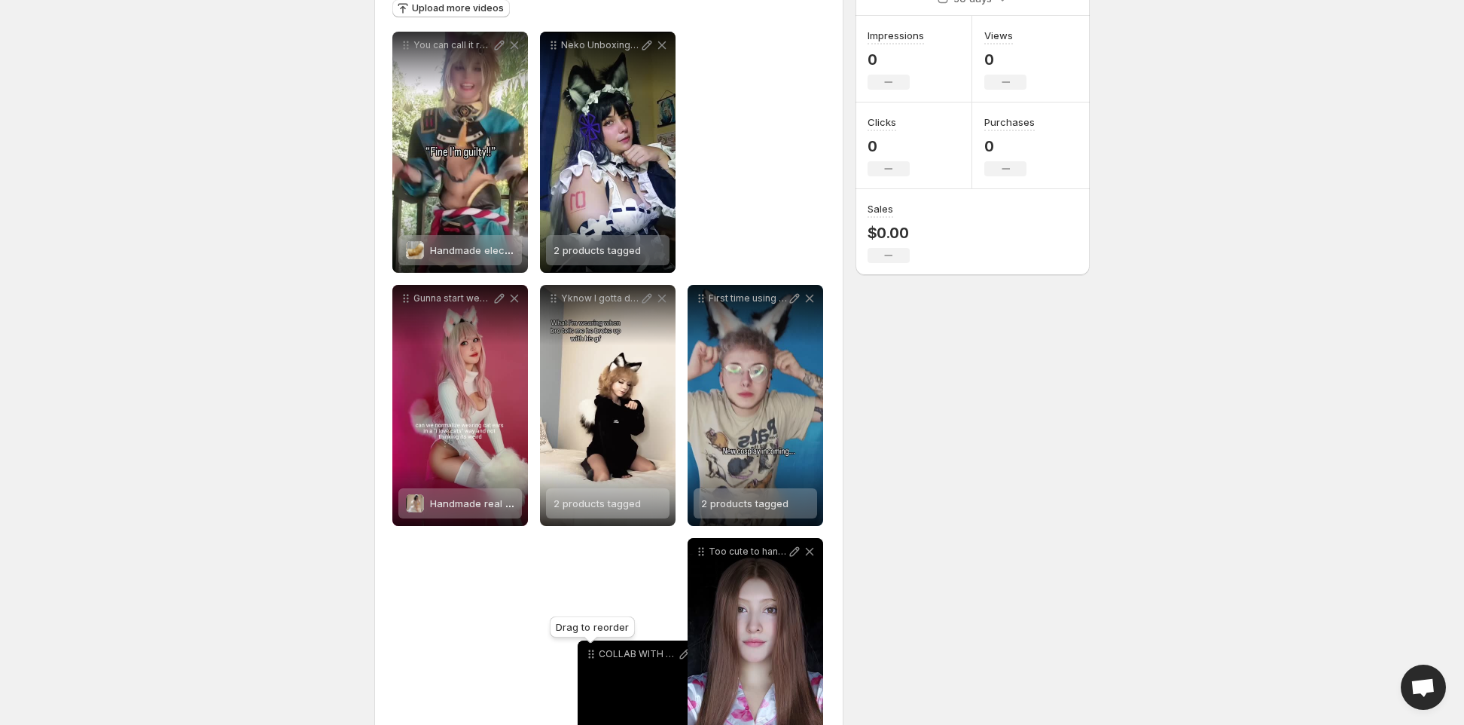
drag, startPoint x: 551, startPoint y: 180, endPoint x: 591, endPoint y: 627, distance: 448.4
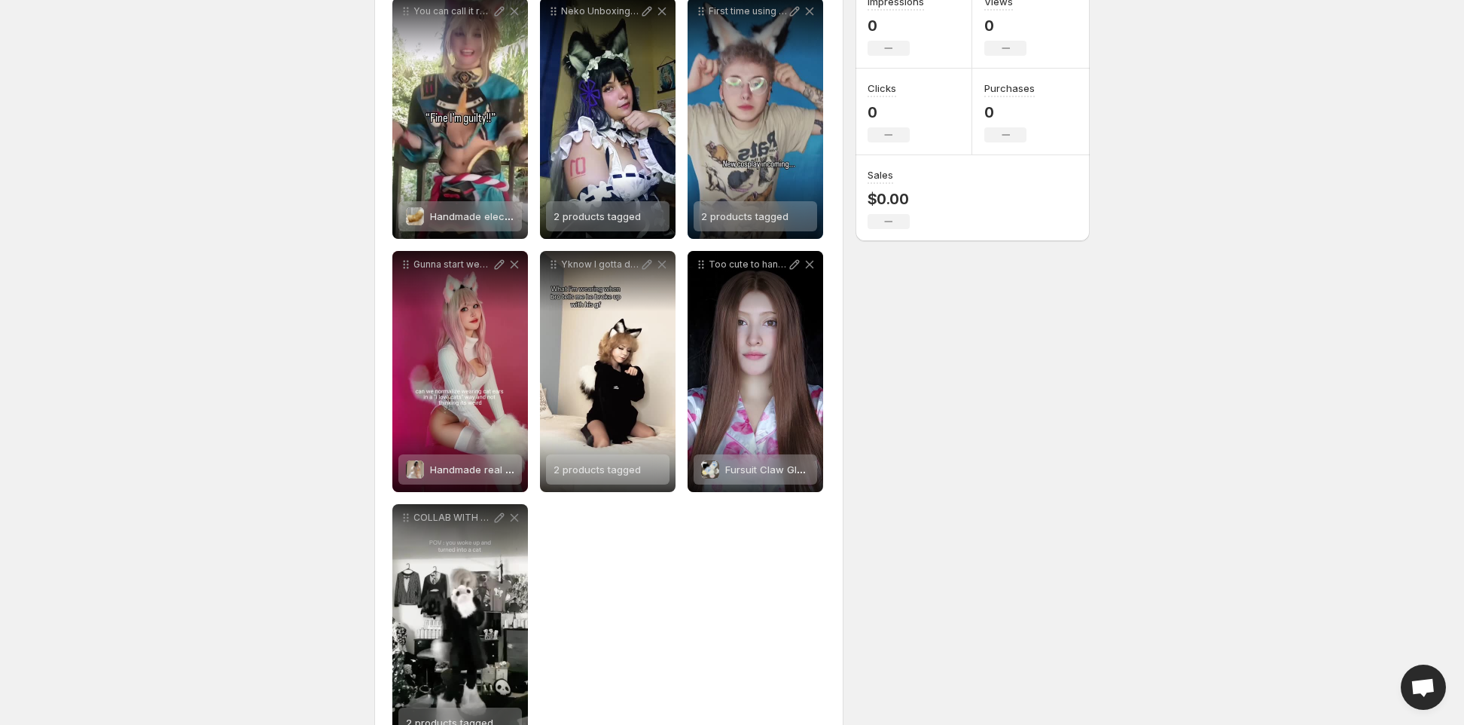
click at [591, 626] on div "**********" at bounding box center [608, 371] width 433 height 747
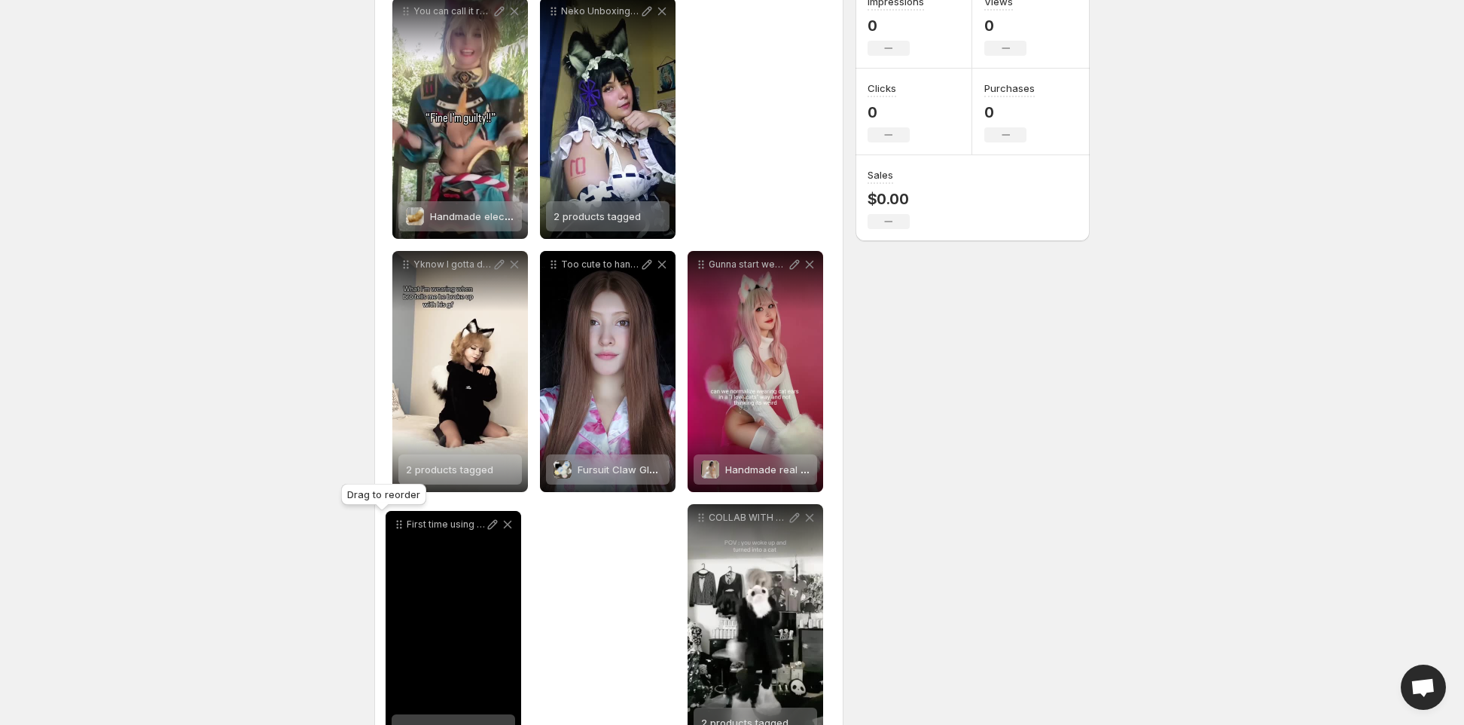
drag, startPoint x: 700, startPoint y: 12, endPoint x: 398, endPoint y: 525, distance: 595.3
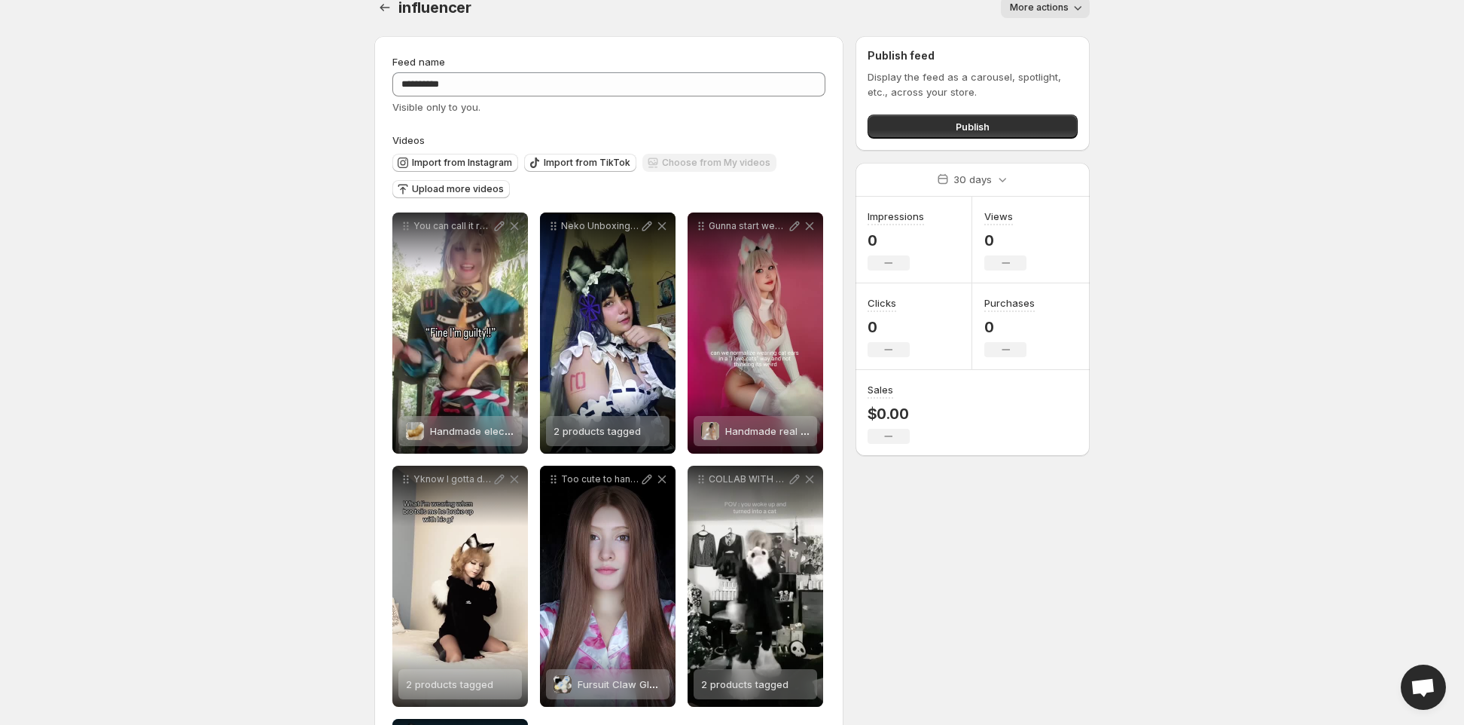
scroll to position [10, 0]
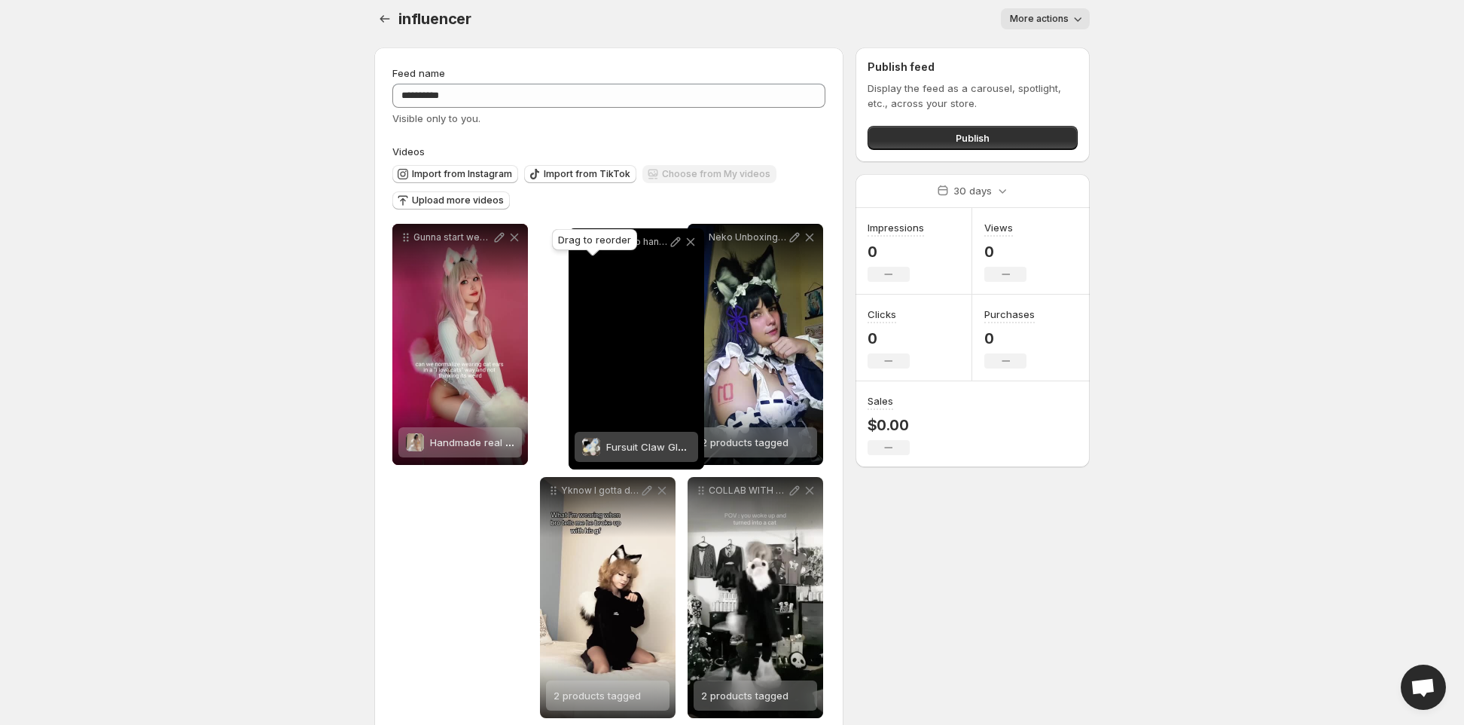
drag, startPoint x: 550, startPoint y: 490, endPoint x: 579, endPoint y: 241, distance: 250.3
click at [579, 241] on body "**********" at bounding box center [732, 352] width 1464 height 725
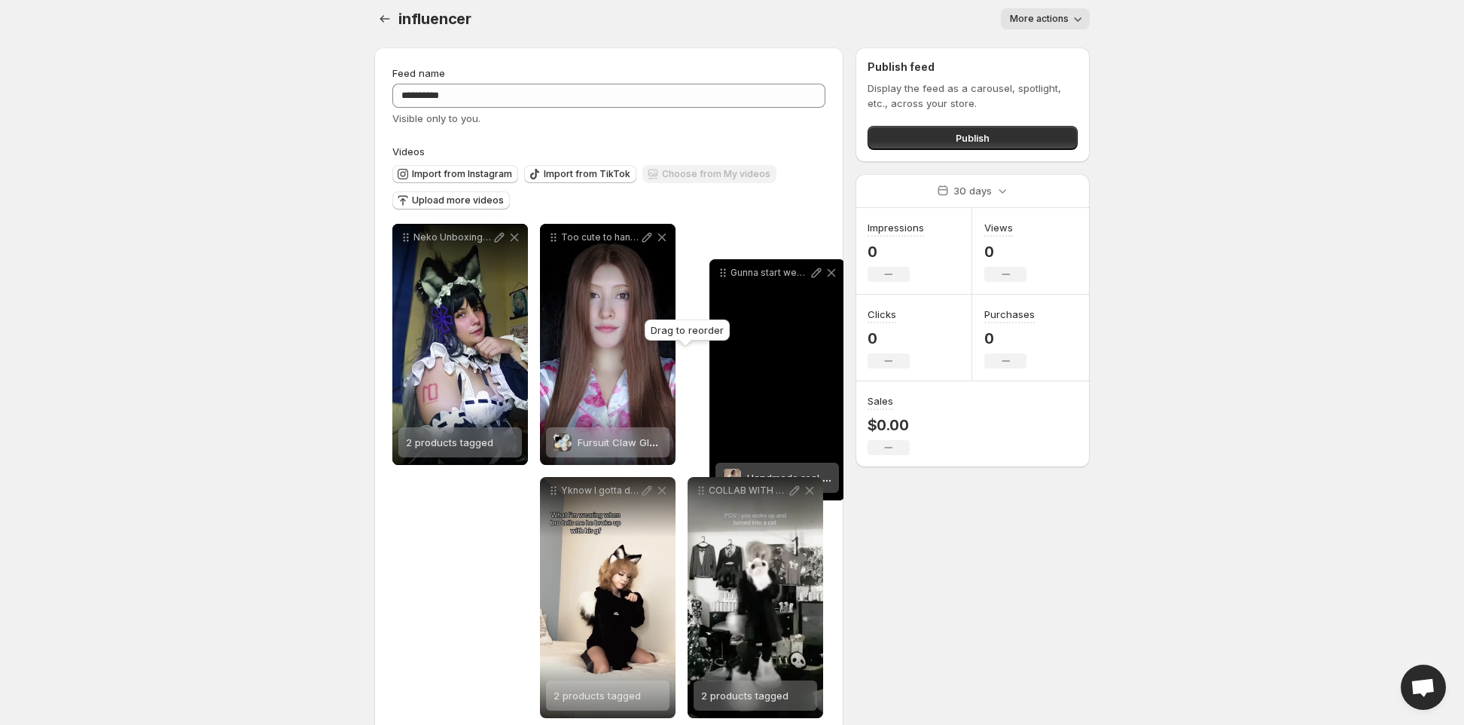
drag, startPoint x: 402, startPoint y: 492, endPoint x: 719, endPoint y: 273, distance: 385.1
click at [719, 273] on icon at bounding box center [723, 272] width 15 height 15
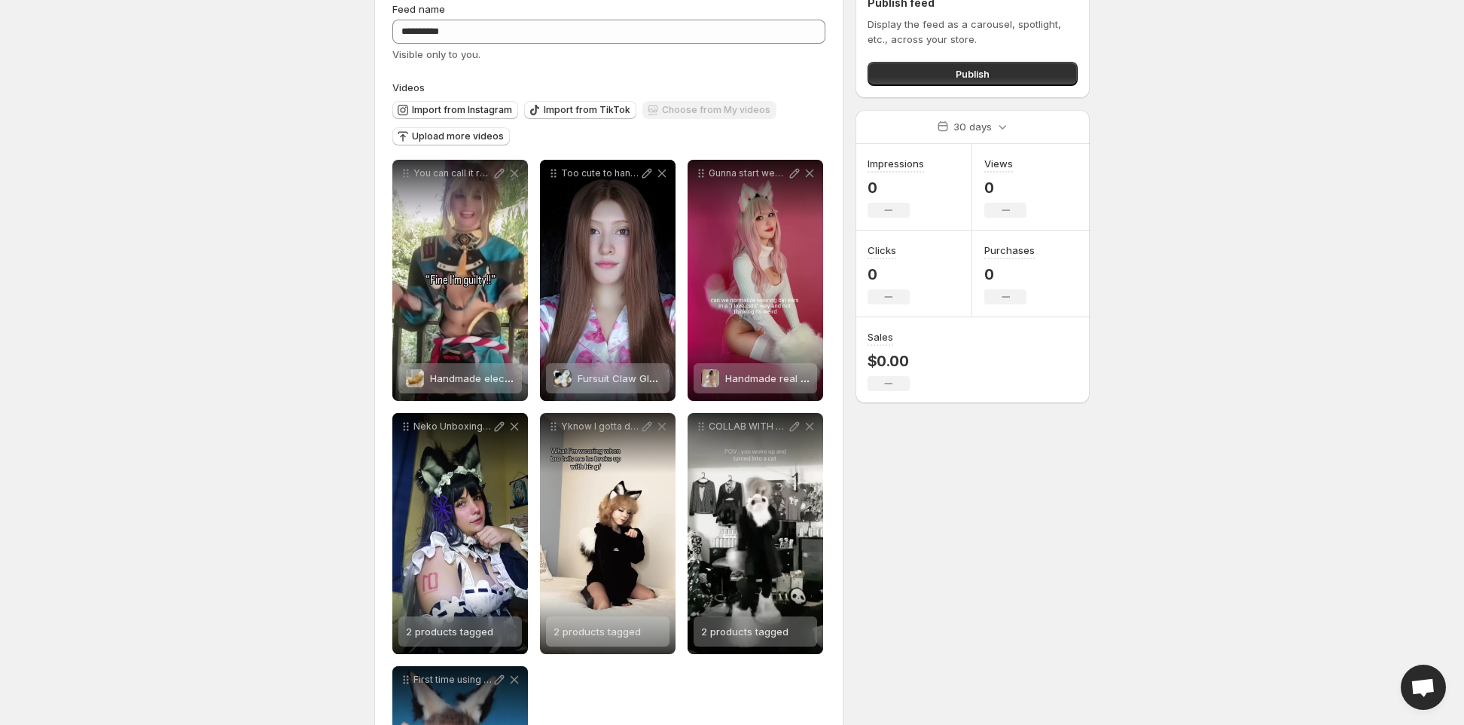
scroll to position [160, 0]
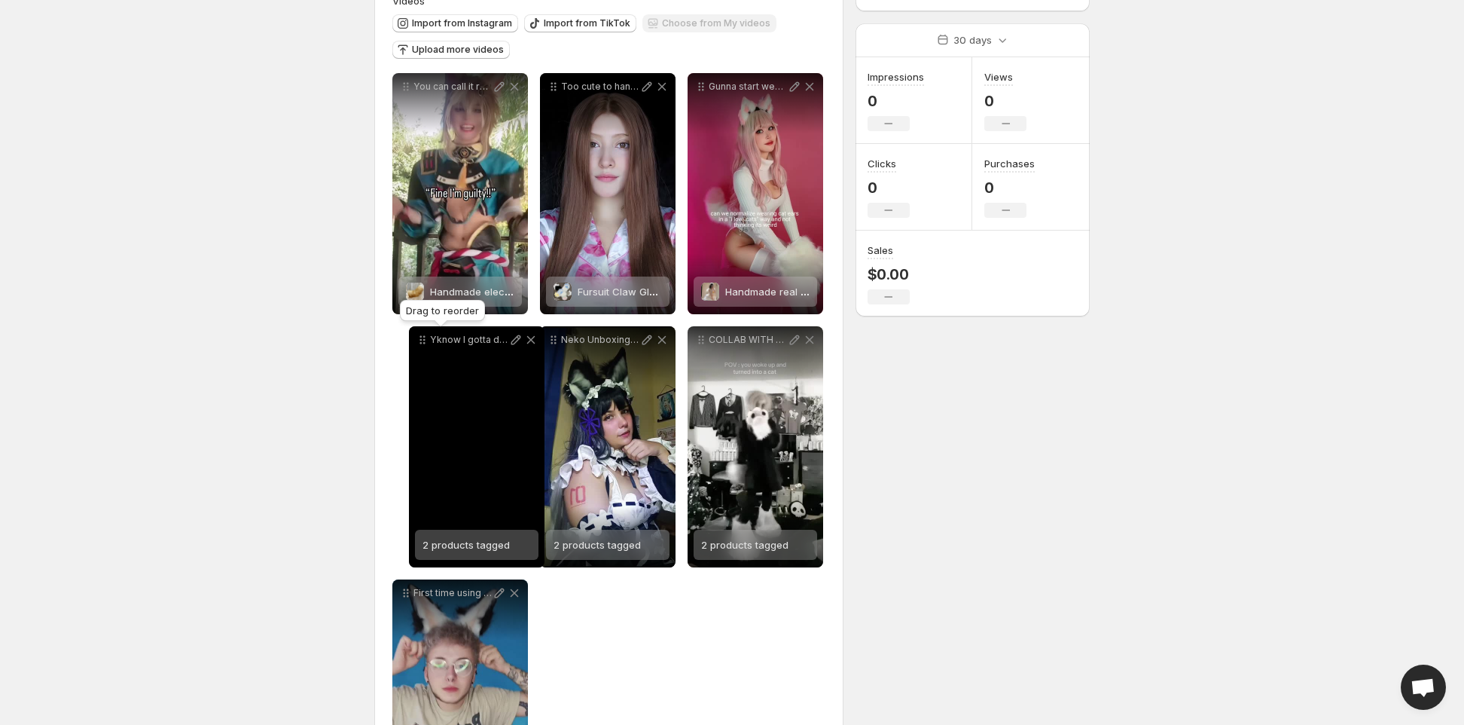
drag, startPoint x: 552, startPoint y: 340, endPoint x: 417, endPoint y: 340, distance: 134.8
click at [420, 340] on icon at bounding box center [421, 340] width 2 height 2
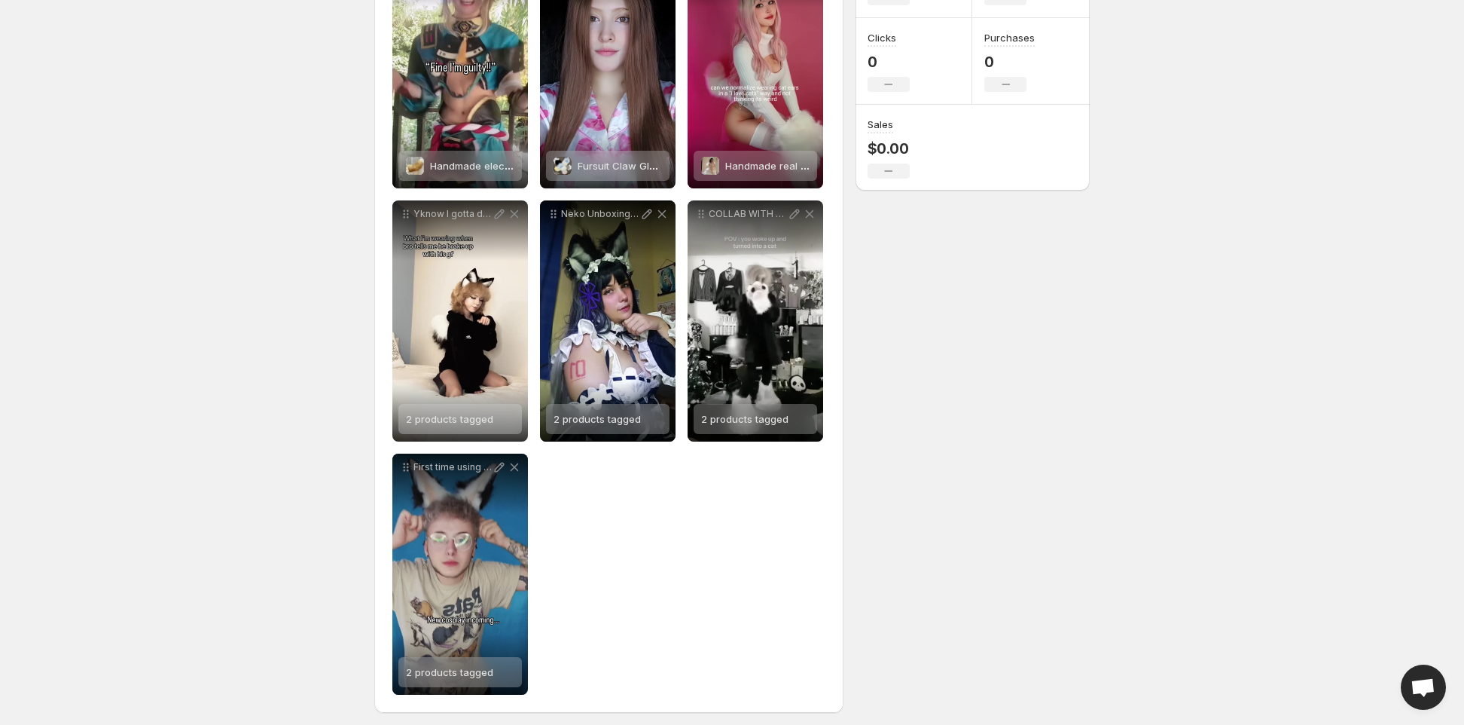
scroll to position [0, 0]
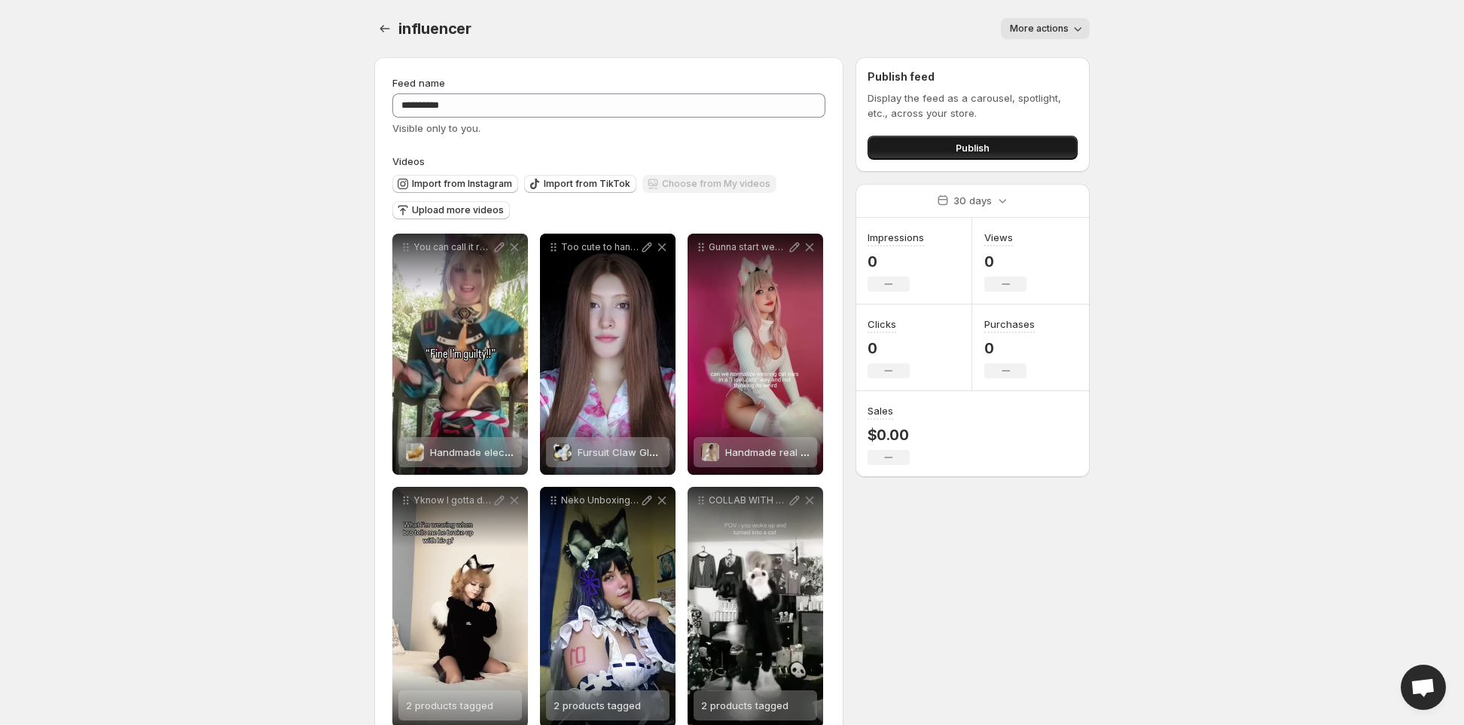
click at [1001, 143] on button "Publish" at bounding box center [973, 148] width 210 height 24
click at [984, 151] on span "Publish" at bounding box center [973, 147] width 34 height 15
click at [380, 32] on icon "Settings" at bounding box center [384, 28] width 15 height 15
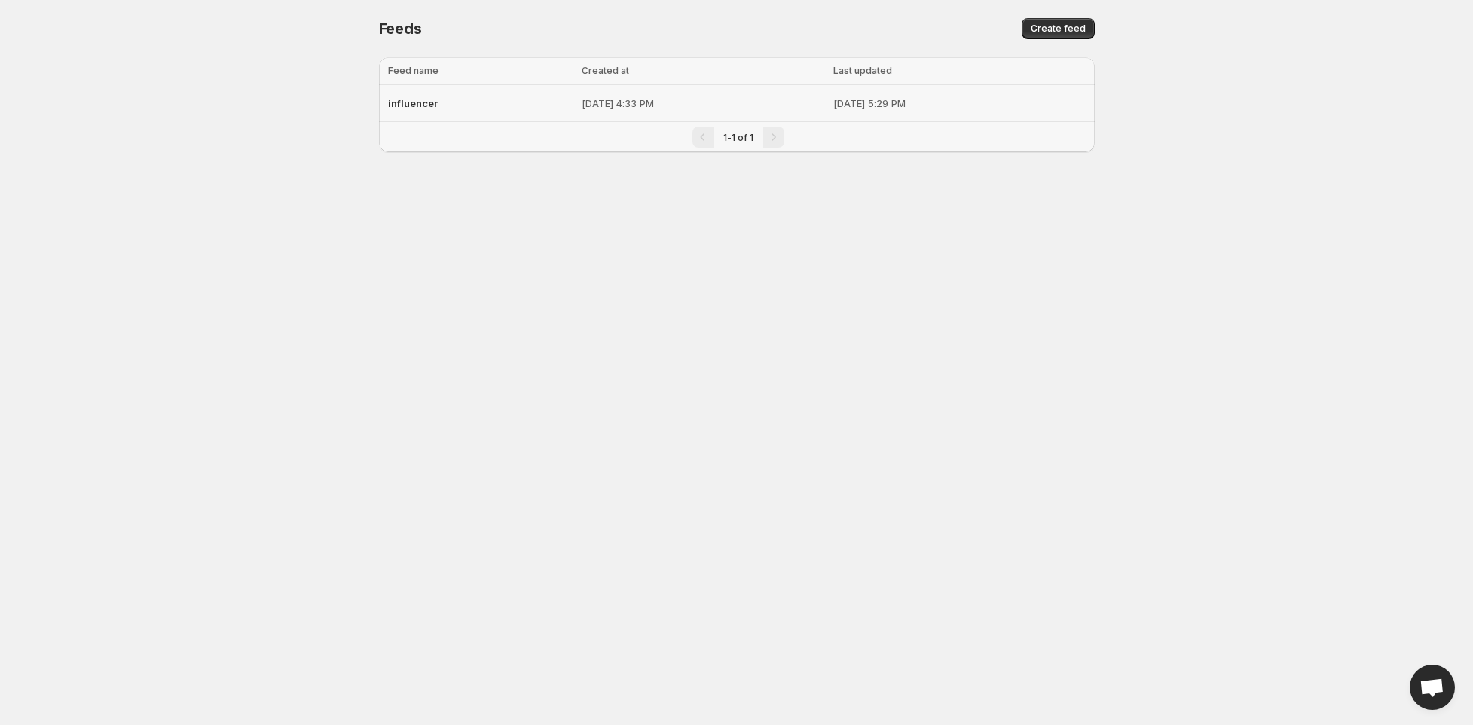
click at [478, 90] on div "influencer" at bounding box center [480, 103] width 185 height 27
